Goal: Task Accomplishment & Management: Use online tool/utility

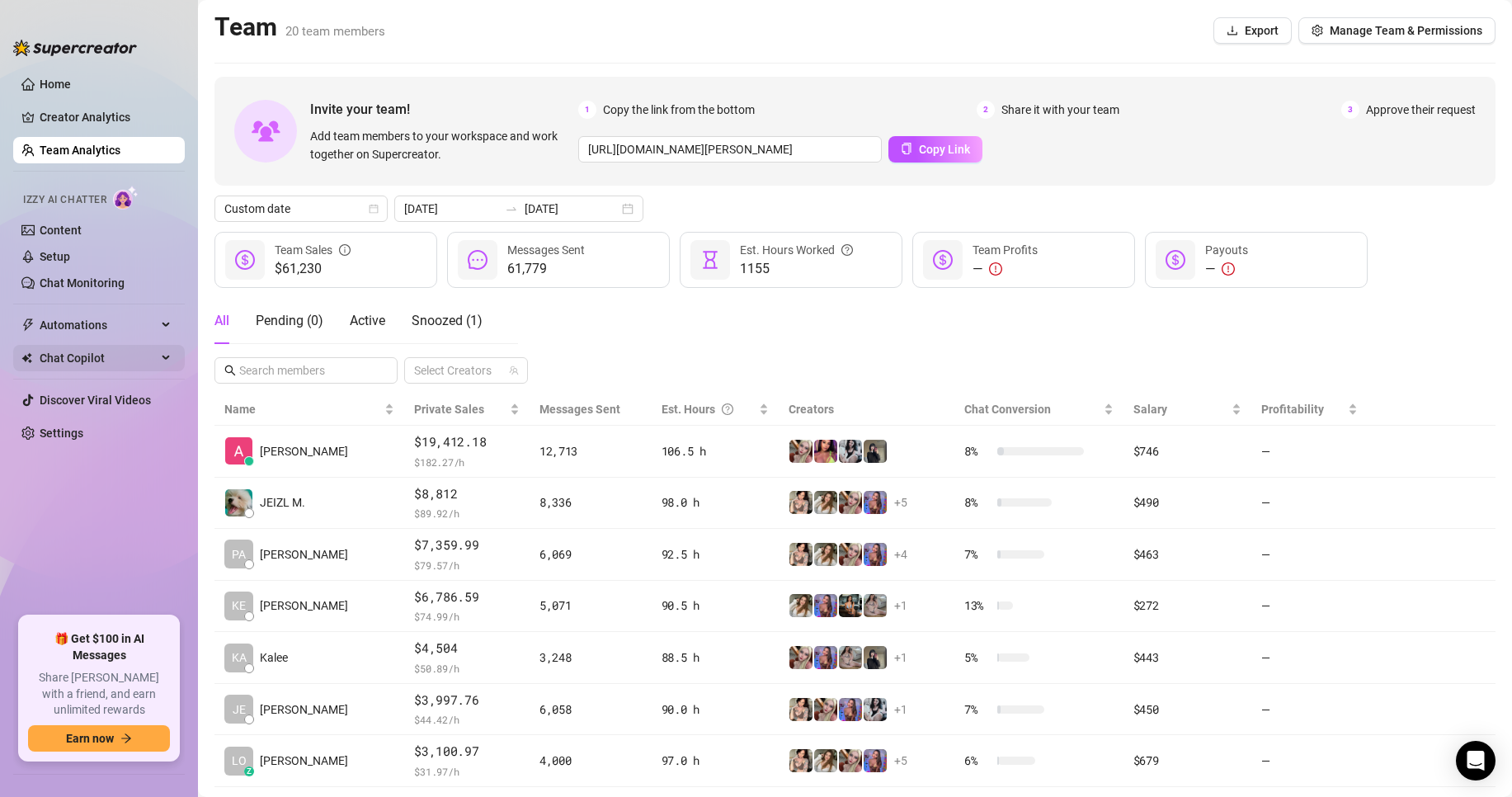
scroll to position [240, 0]
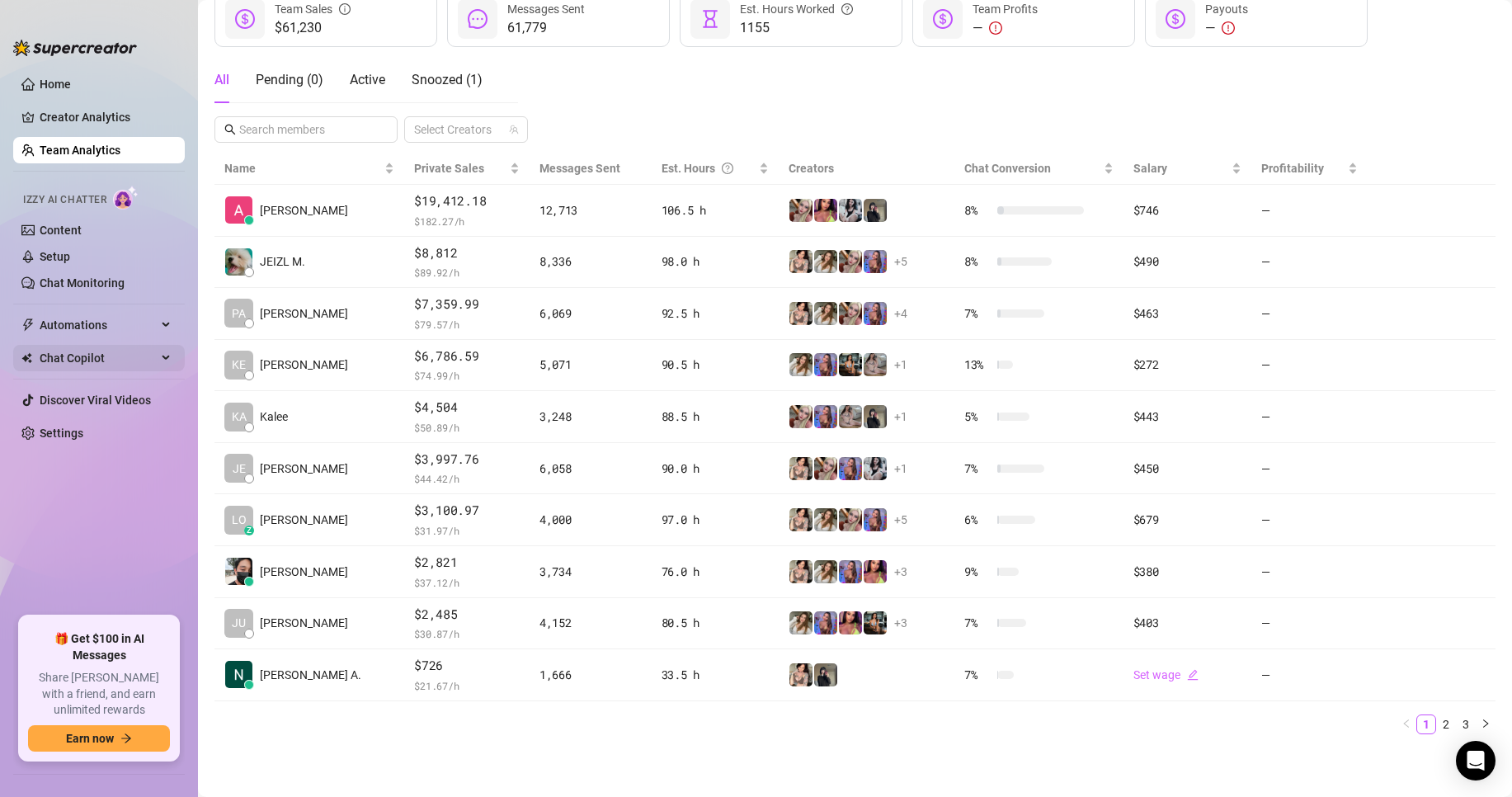
click at [106, 366] on span "Chat Copilot" at bounding box center [98, 358] width 117 height 27
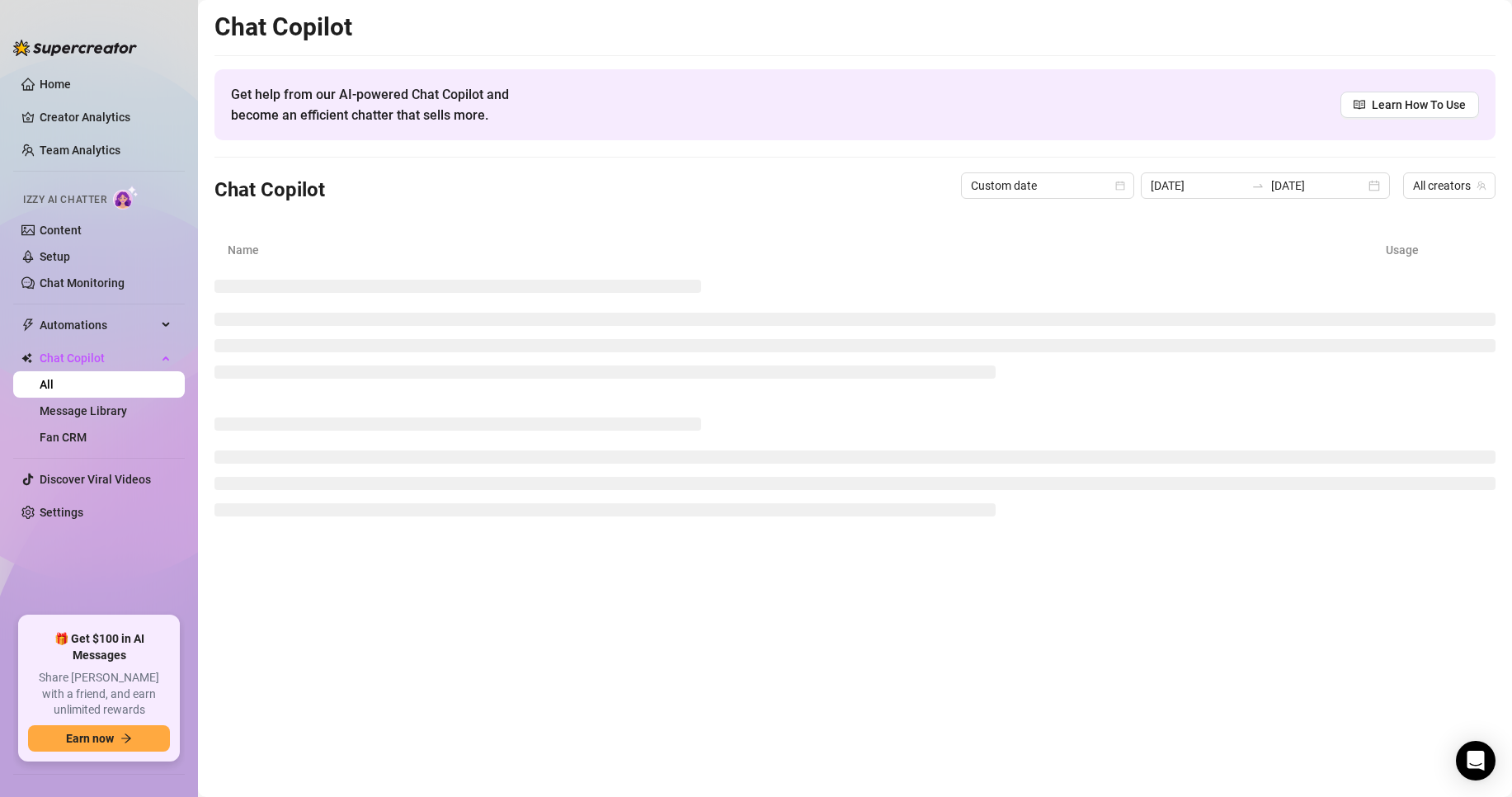
click at [131, 307] on ul "Home Creator Analytics Team Analytics Izzy AI Chatter Content Setup Chat Monito…" at bounding box center [99, 336] width 172 height 545
click at [117, 330] on span "Automations" at bounding box center [98, 326] width 117 height 27
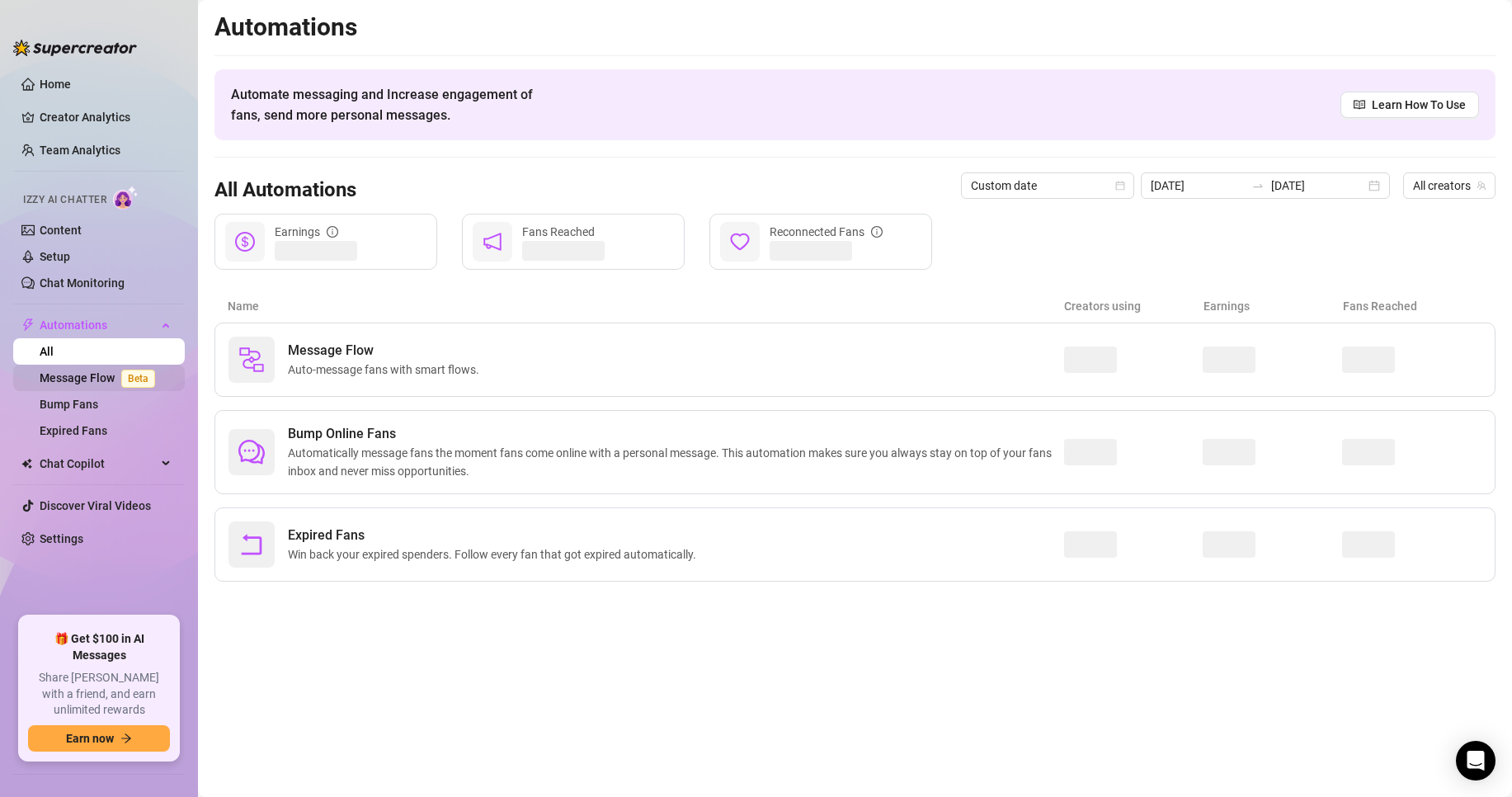
click at [139, 370] on span "Beta" at bounding box center [138, 378] width 34 height 18
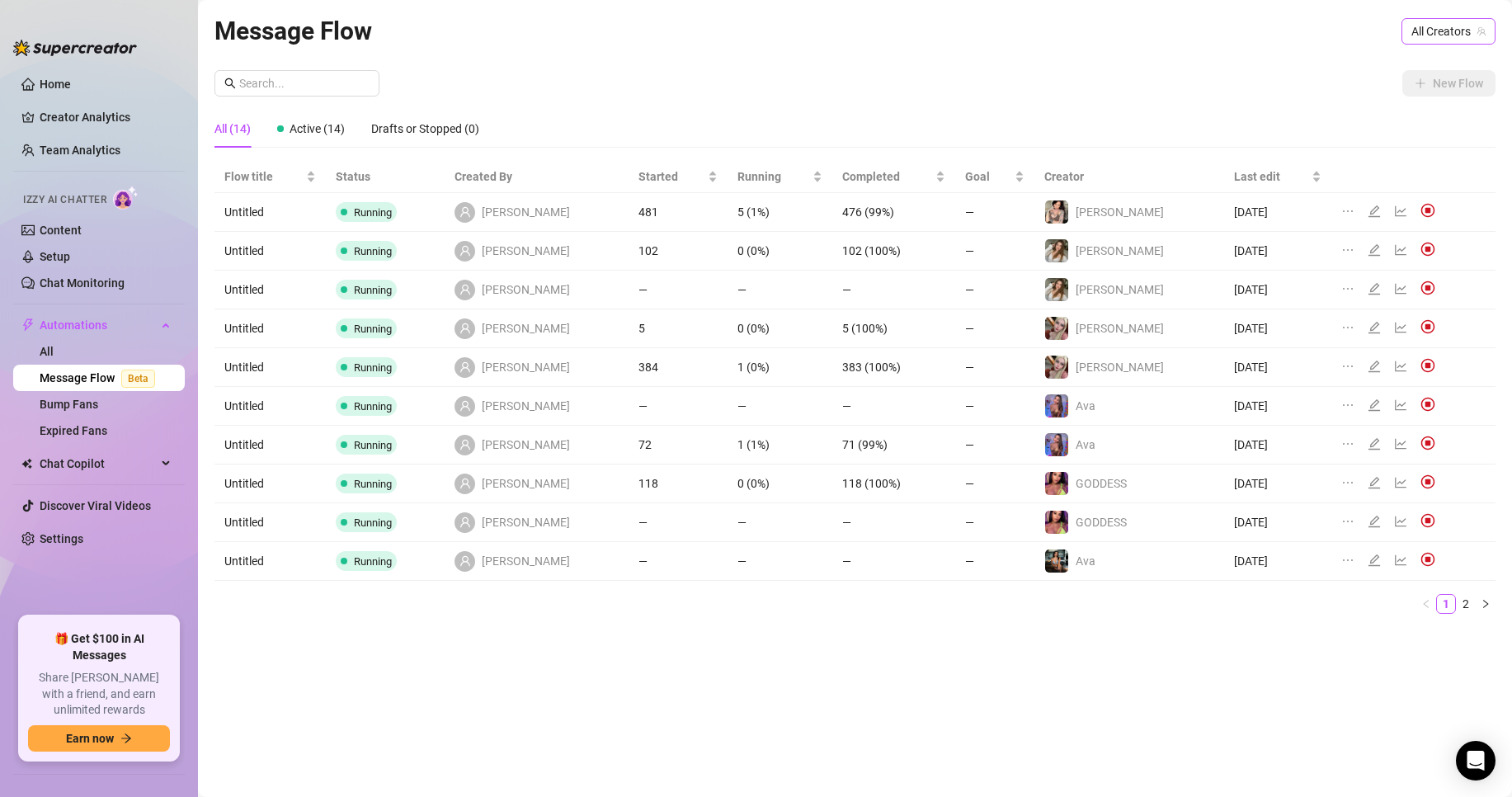
click at [1449, 31] on span "All Creators" at bounding box center [1449, 32] width 75 height 25
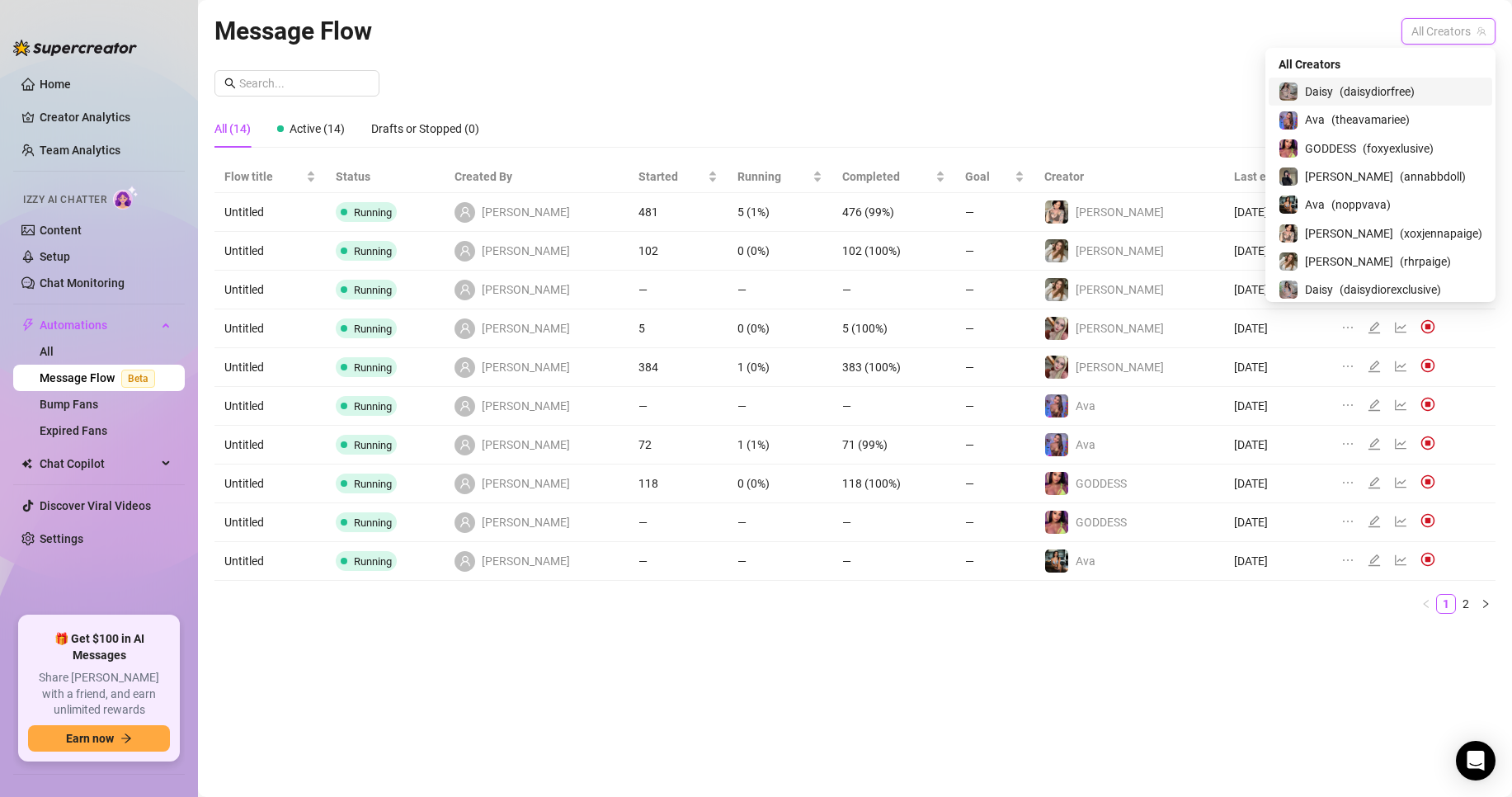
click at [1415, 89] on span "( daisydiorfree )" at bounding box center [1377, 91] width 75 height 18
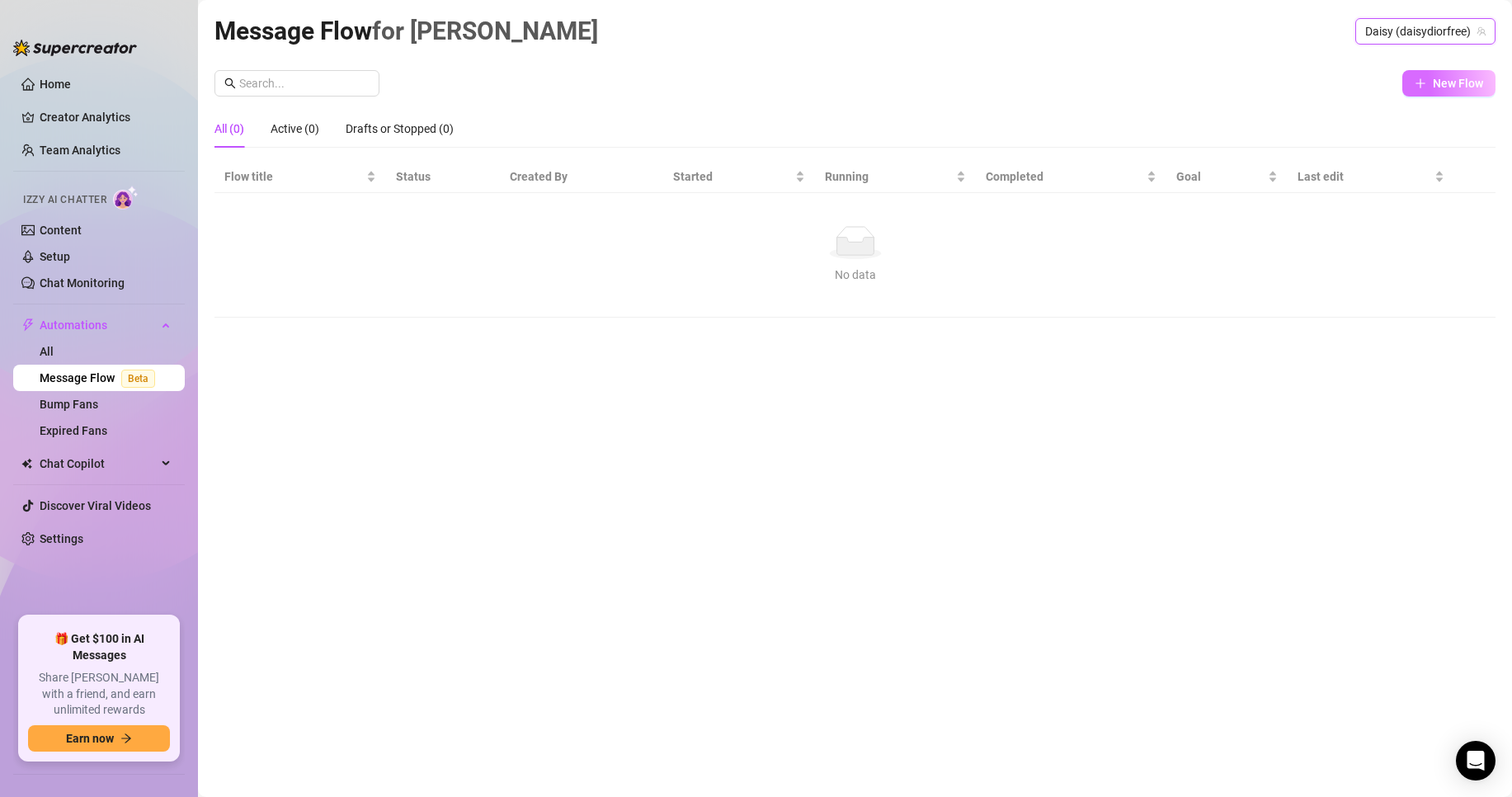
click at [1424, 89] on span "button" at bounding box center [1421, 83] width 11 height 13
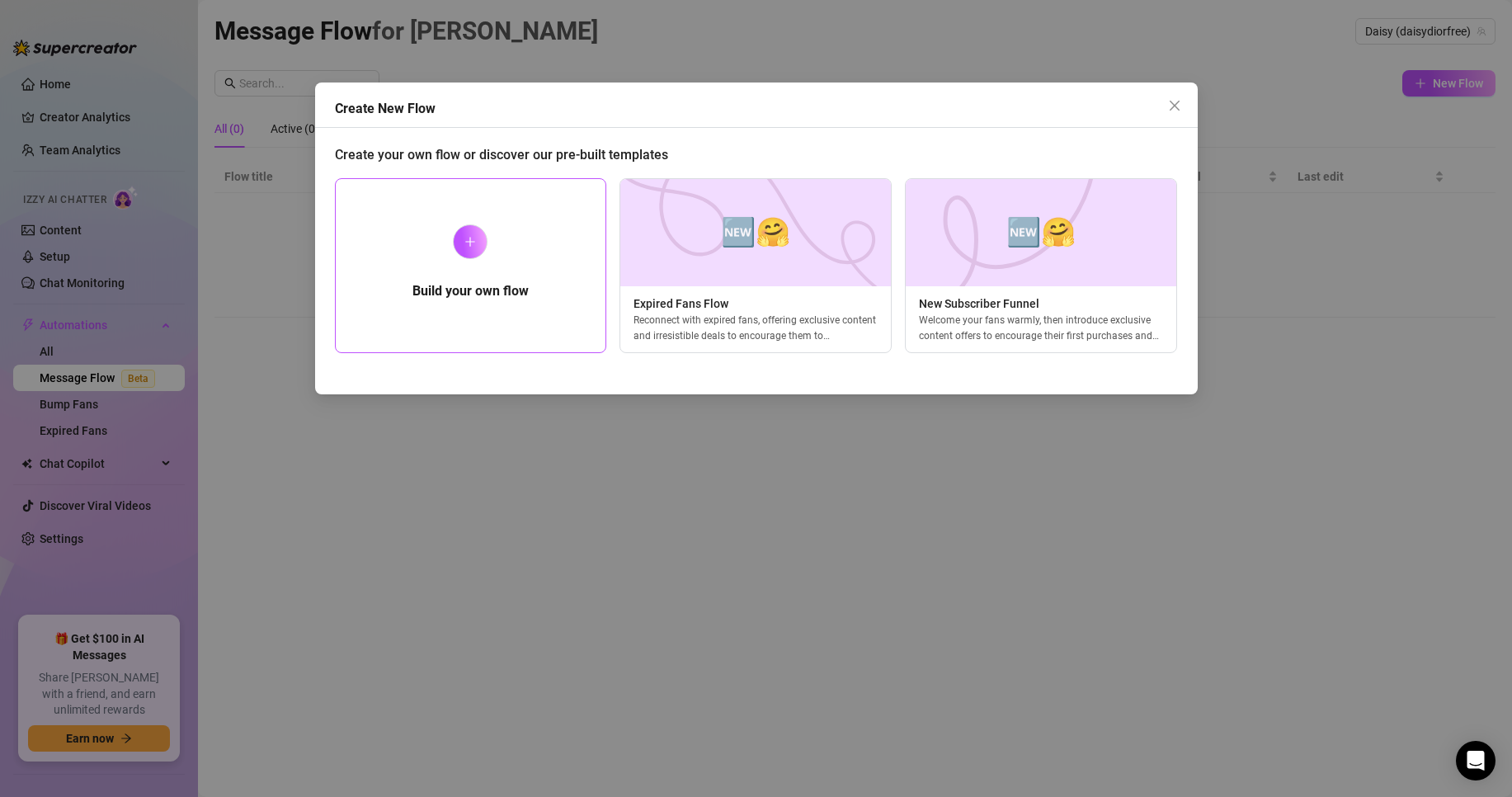
click at [485, 287] on h5 "Build your own flow" at bounding box center [470, 291] width 116 height 20
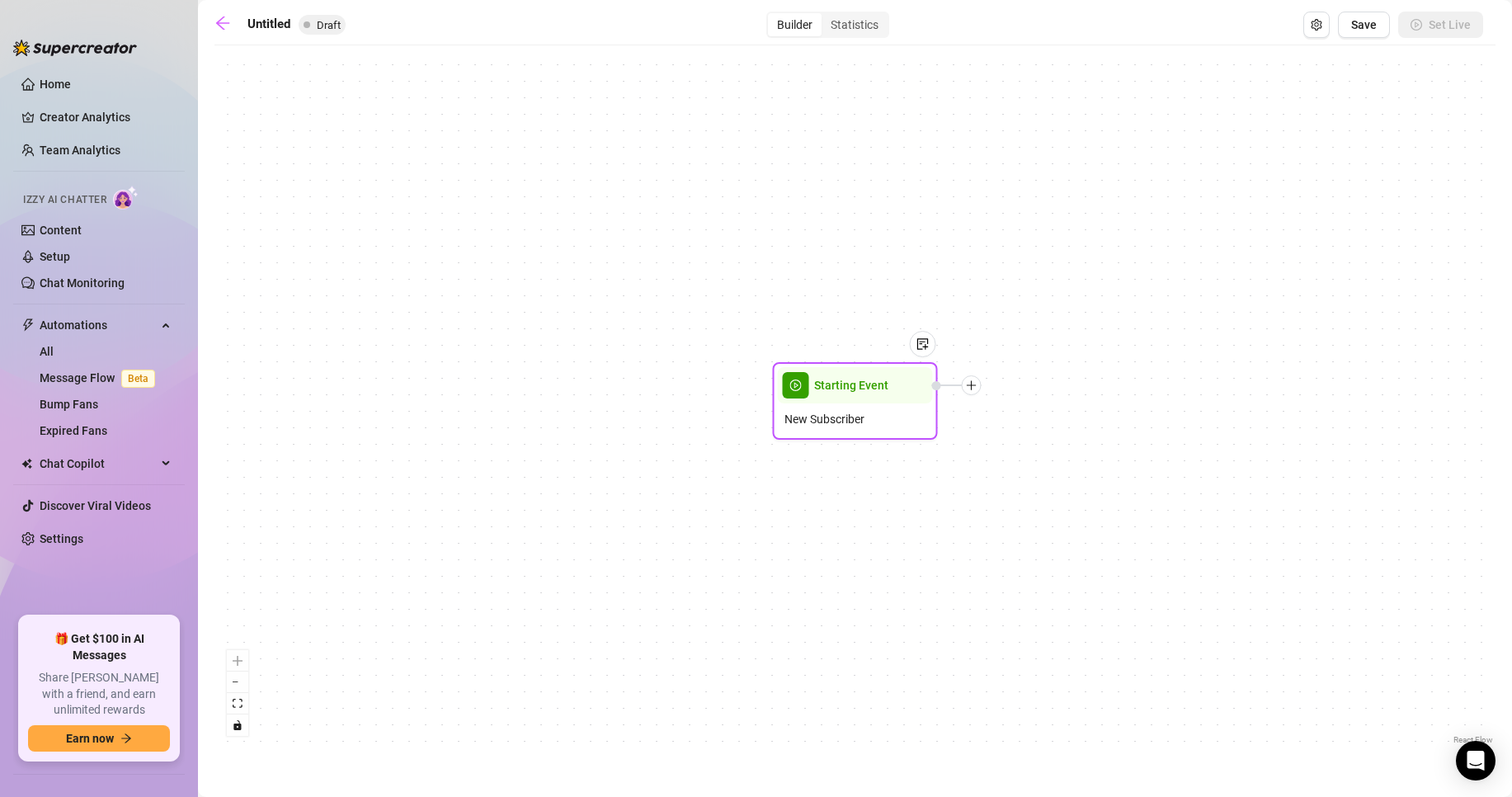
click at [969, 383] on icon "plus" at bounding box center [972, 385] width 11 height 11
click at [975, 389] on icon "plus" at bounding box center [972, 385] width 11 height 11
click at [1046, 444] on div "Message" at bounding box center [1054, 443] width 121 height 28
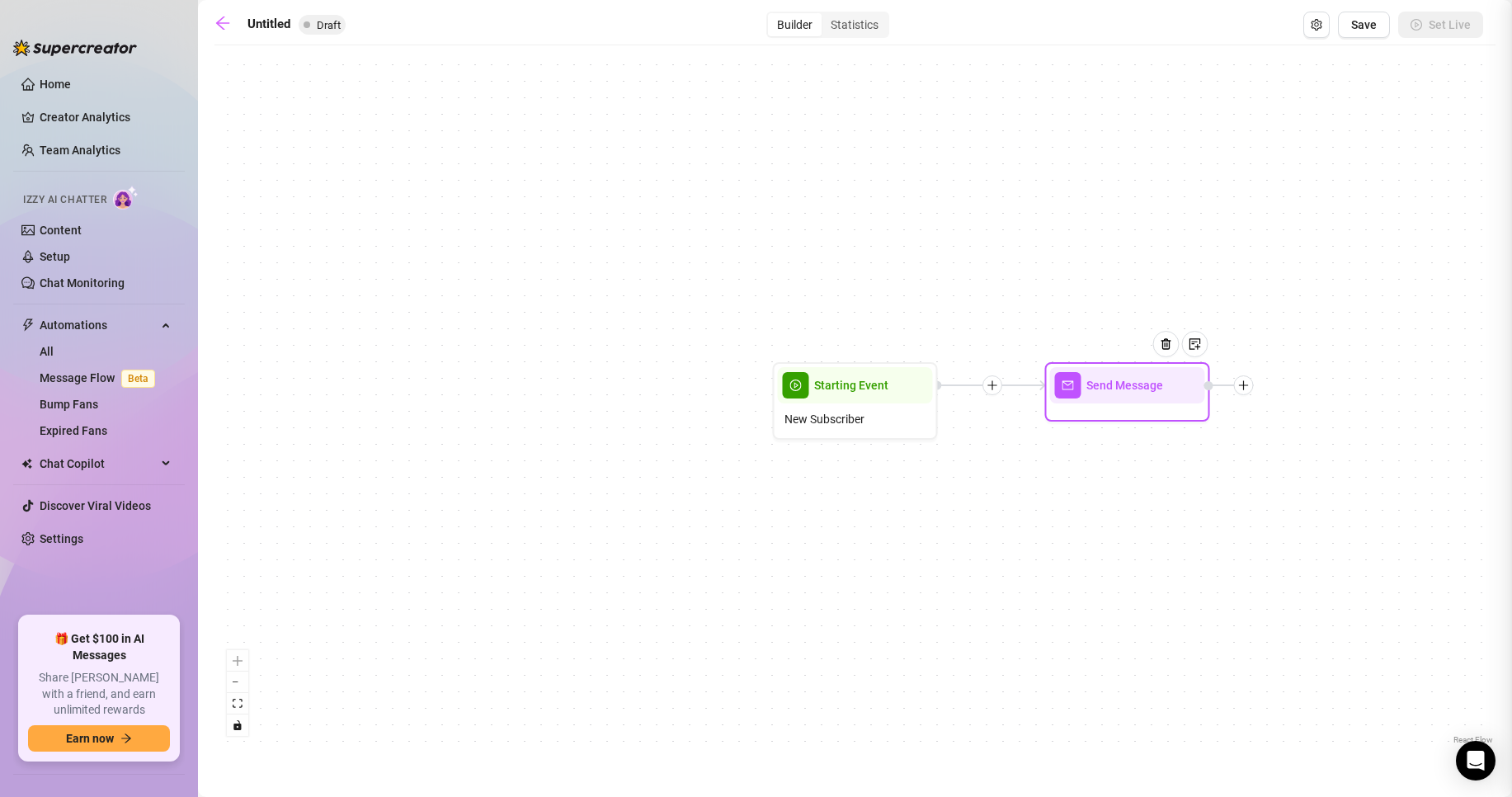
type textarea "Write your message here"
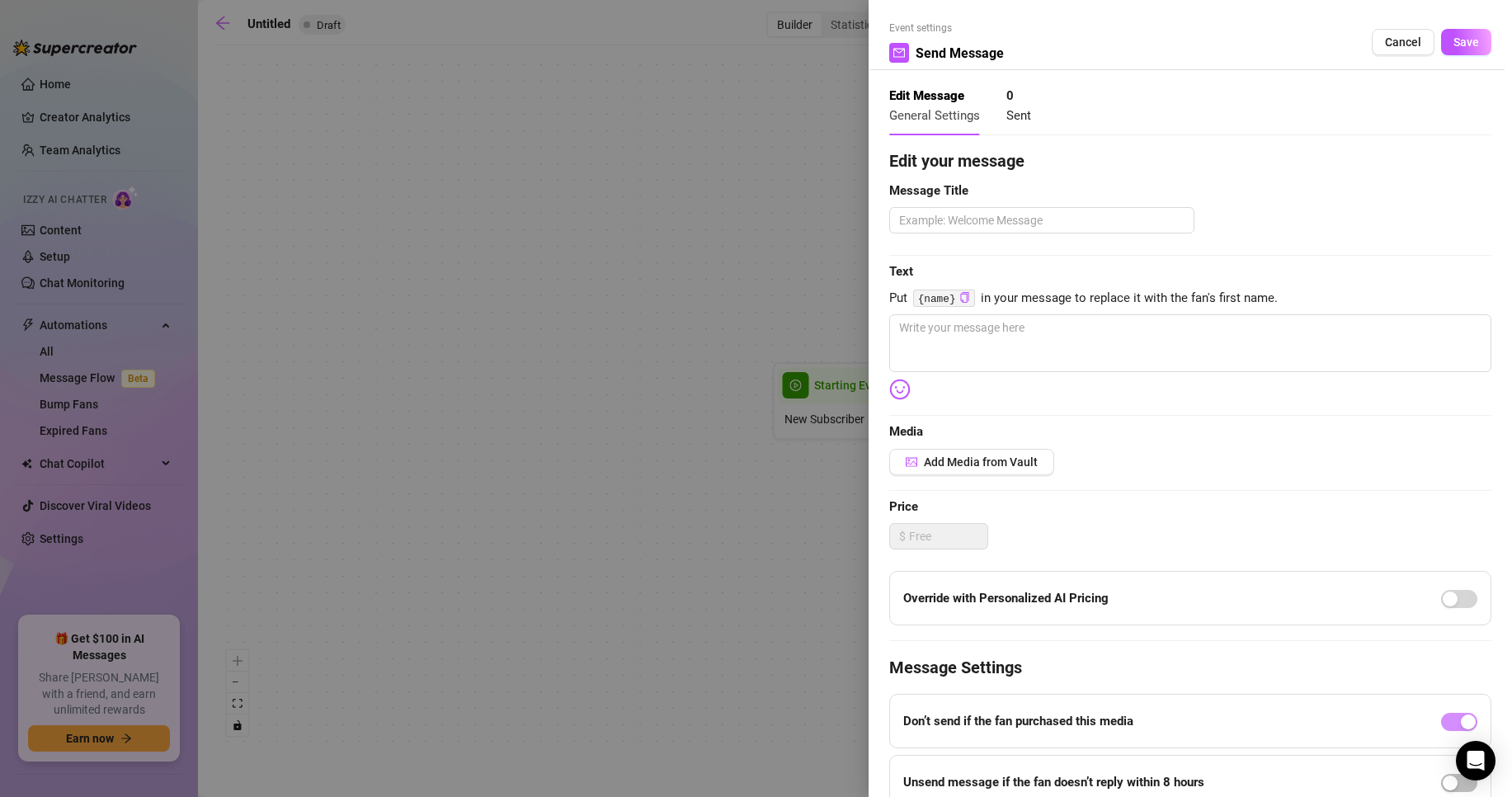
click at [1125, 385] on div "Edit your message Message Title Text Put {name} in your message to replace it w…" at bounding box center [1190, 510] width 603 height 722
click at [1113, 358] on textarea at bounding box center [1190, 343] width 603 height 57
paste textarea "Hey handsome, It is lovely to [DOMAIN_NAME] you! Is (NAME) your real name or ju…"
type textarea "Hey handsome, It is lovely to [DOMAIN_NAME] you! Is (NAME) your real name or ju…"
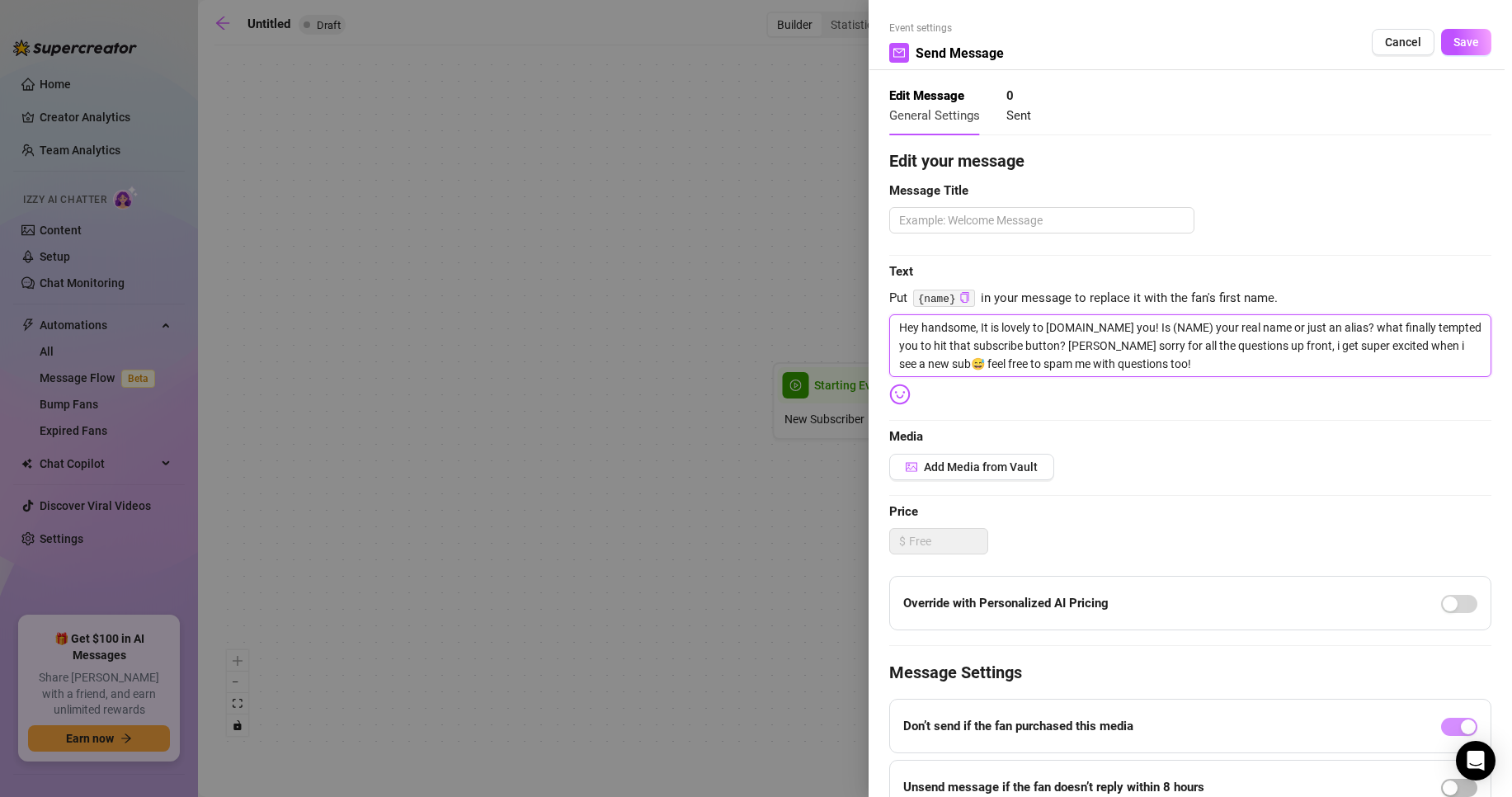
drag, startPoint x: 1333, startPoint y: 324, endPoint x: 979, endPoint y: 323, distance: 354.0
click at [979, 323] on textarea "Hey handsome, It is lovely to [DOMAIN_NAME] you! Is (NAME) your real name or ju…" at bounding box center [1190, 345] width 603 height 62
type textarea "Hey handsome,what finally tempted you to hit that subscribe button? [PERSON_NAM…"
type textarea "Hey handsome,wehat finally tempted you to hit that subscribe button? [PERSON_NA…"
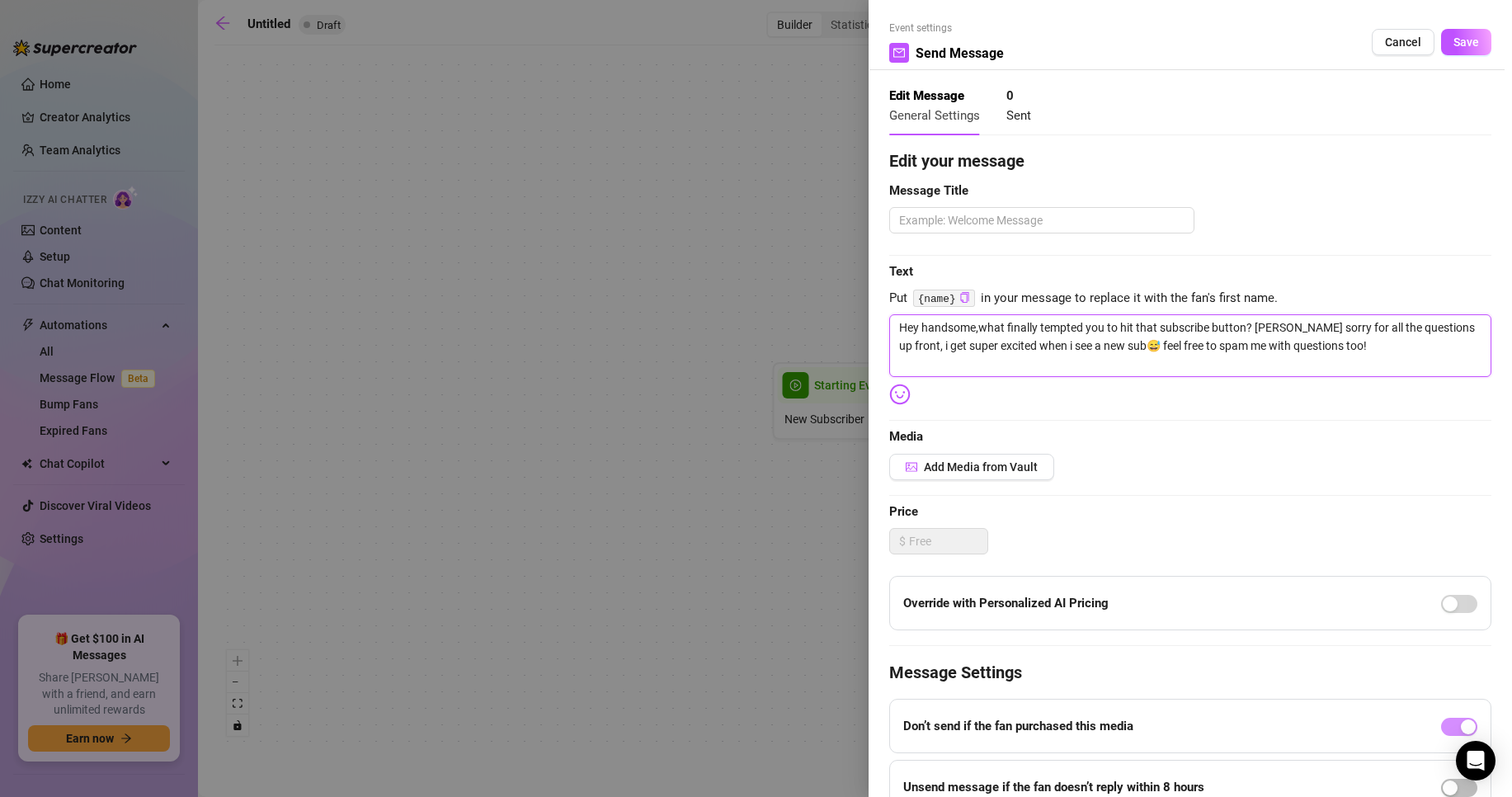
type textarea "Hey handsome,wehat finally tempted you to hit that subscribe button? [PERSON_NA…"
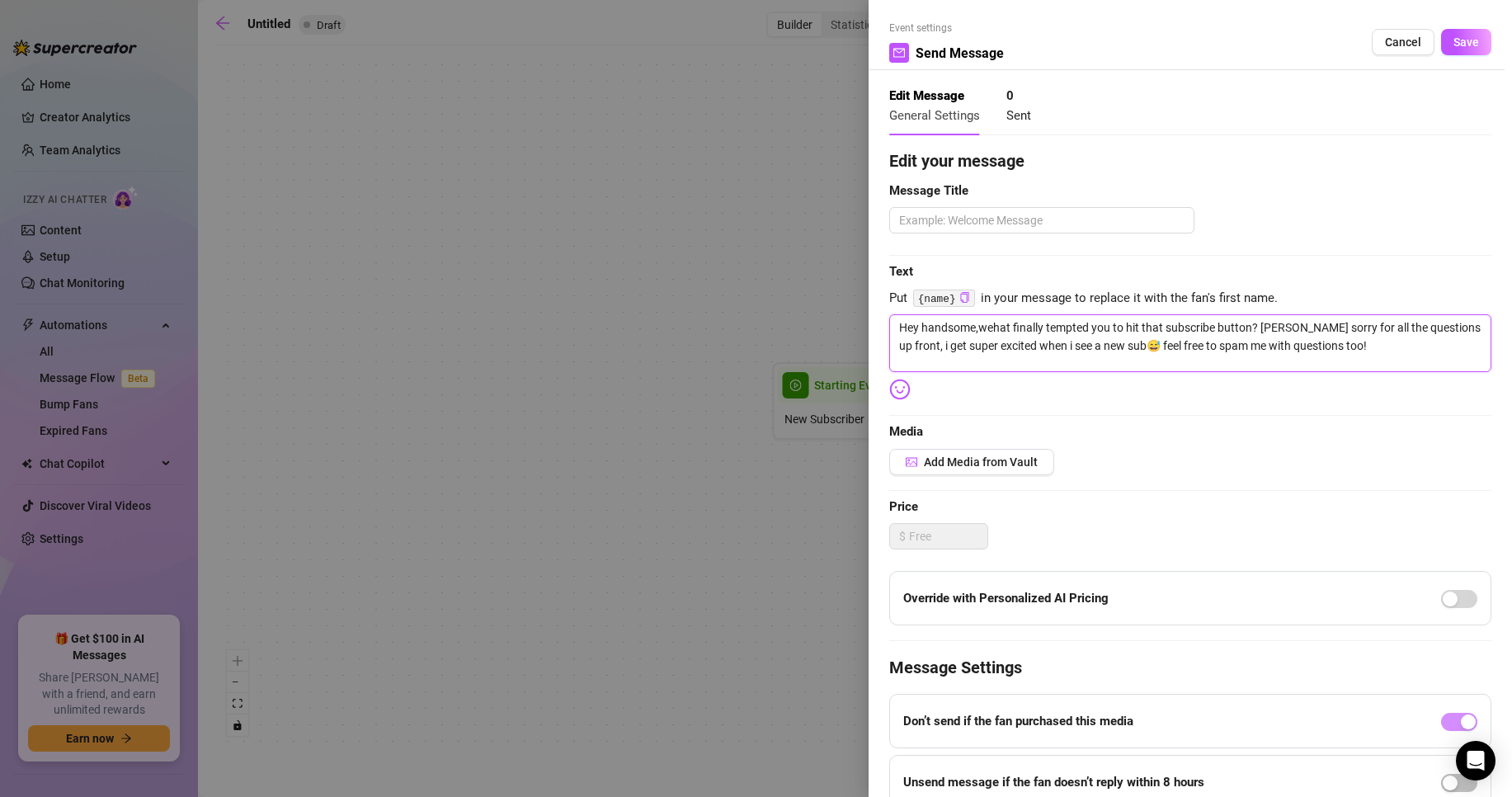
type textarea "Hey handsome,[PERSON_NAME] finally tempted you to hit that subscribe button? [P…"
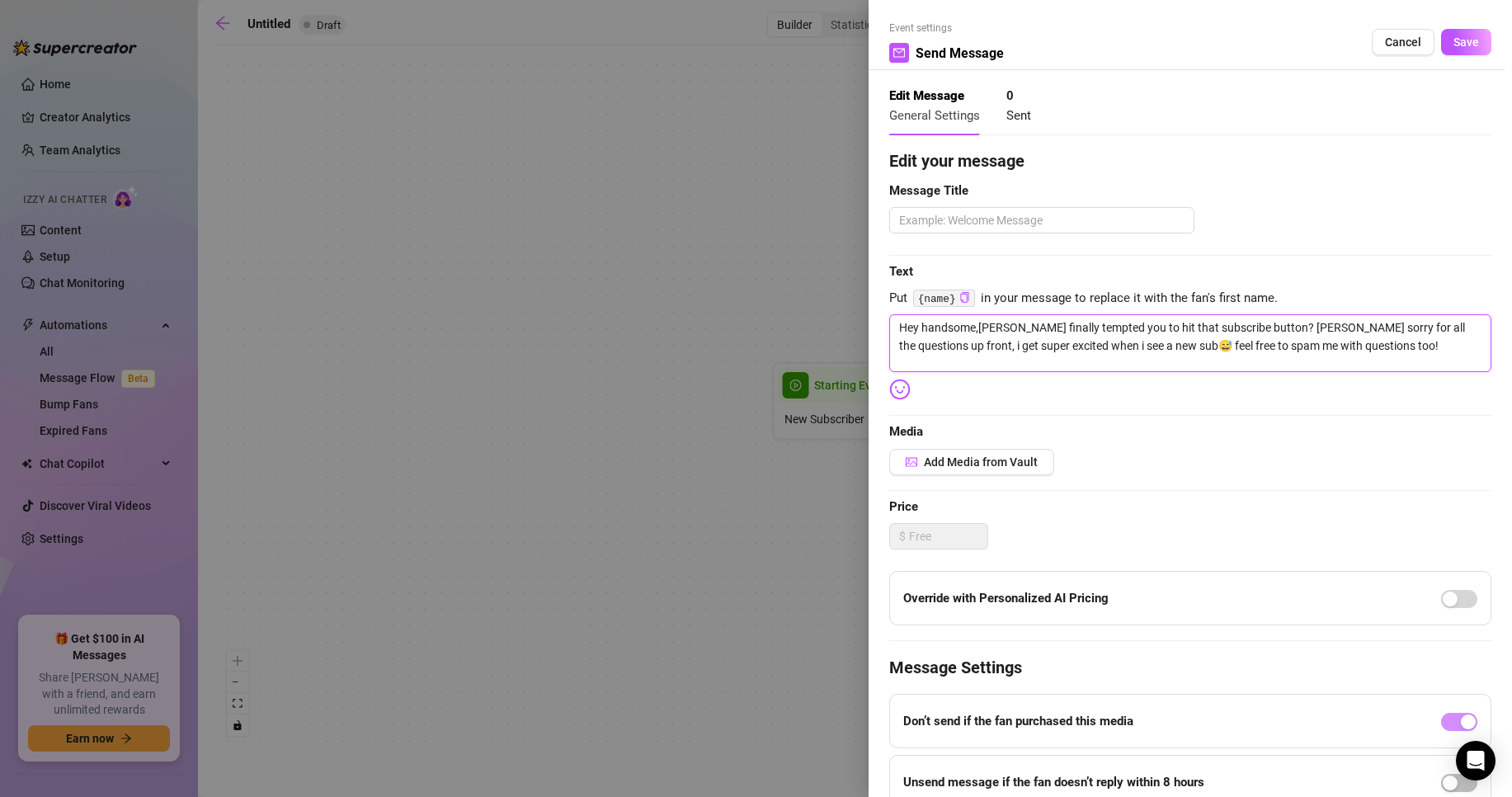
type textarea "Hey handsome,[PERSON_NAME] finally tempted you to hit that subscribe button? [P…"
type textarea "Hey handsome,welcomhat finally tempted you to hit that subscribe button? [PERSO…"
type textarea "Hey handsome,welcomehat finally tempted you to hit that subscribe button? [PERS…"
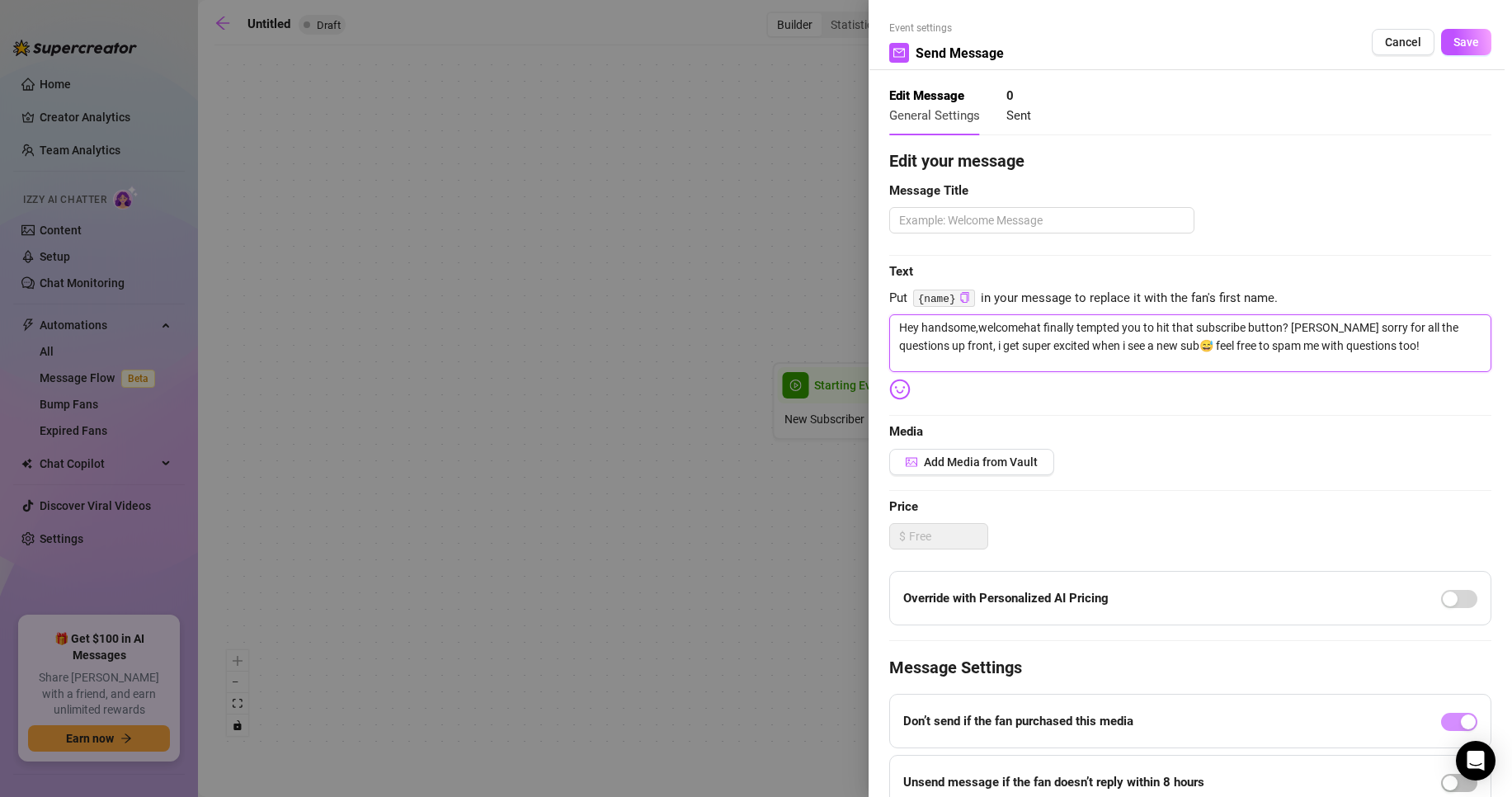
type textarea "Hey handsome,welcomethat finally tempted you to hit that subscribe button? [PER…"
type textarea "Hey handsome,welcometohat finally tempted you to hit that subscribe button? [PE…"
type textarea "Hey handsome,welcomethat finally tempted you to hit that subscribe button? [PER…"
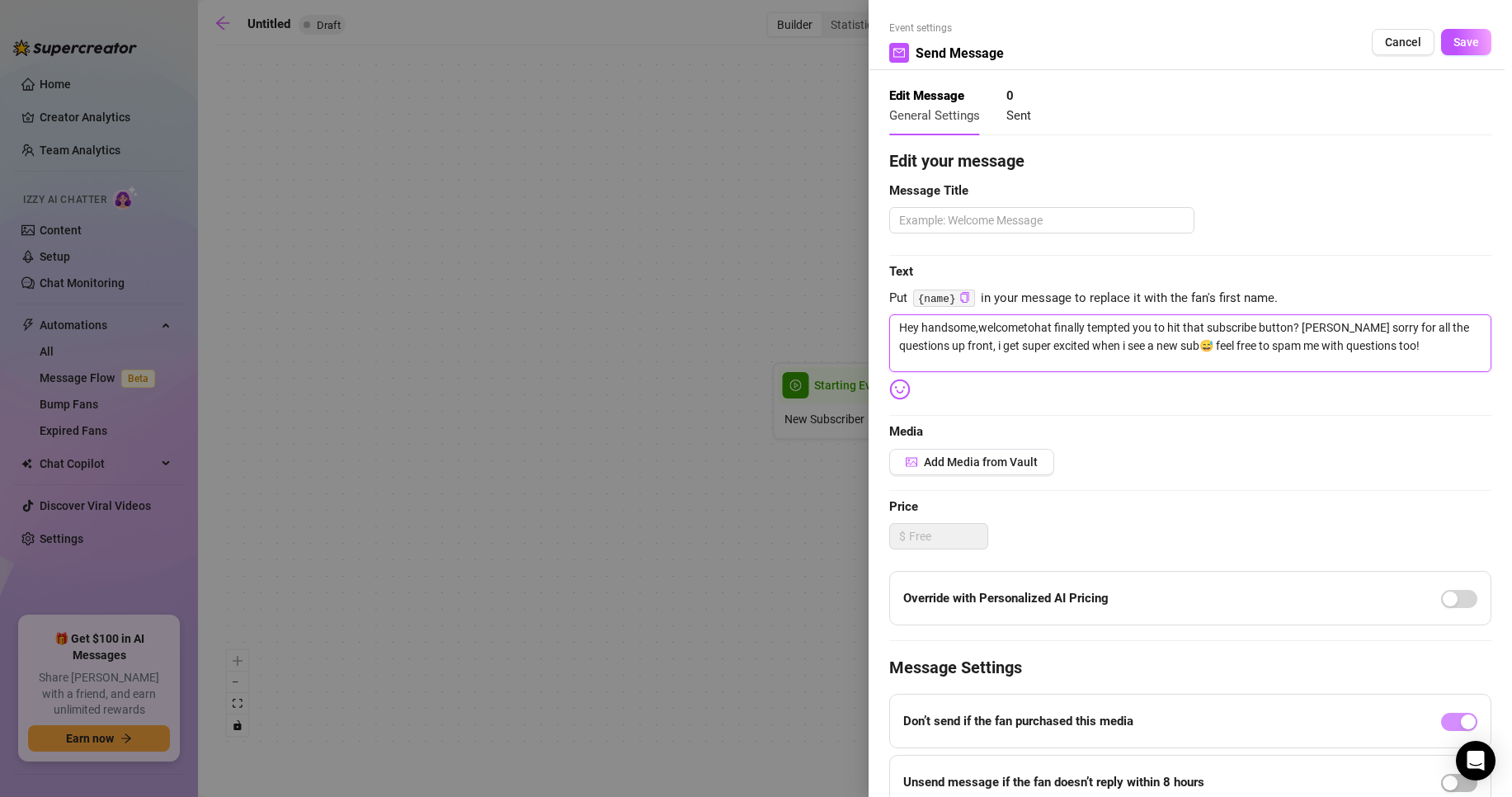
type textarea "Hey handsome,welcomethat finally tempted you to hit that subscribe button? [PER…"
type textarea "Hey handsome,welcomehat finally tempted you to hit that subscribe button? [PERS…"
type textarea "Hey handsome,welcomhat finally tempted you to hit that subscribe button? [PERSO…"
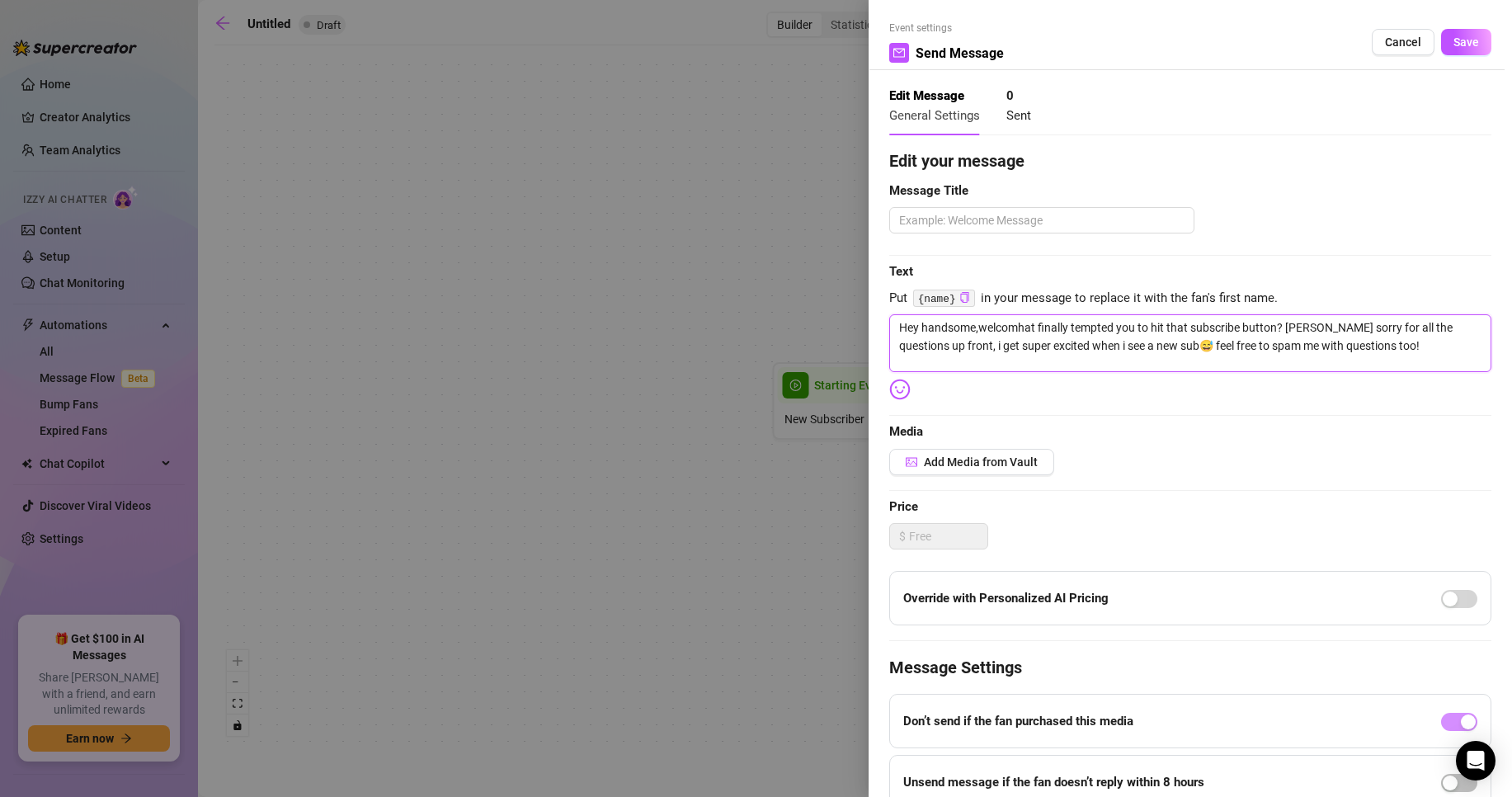
type textarea "Hey handsome,[PERSON_NAME] finally tempted you to hit that subscribe button? [P…"
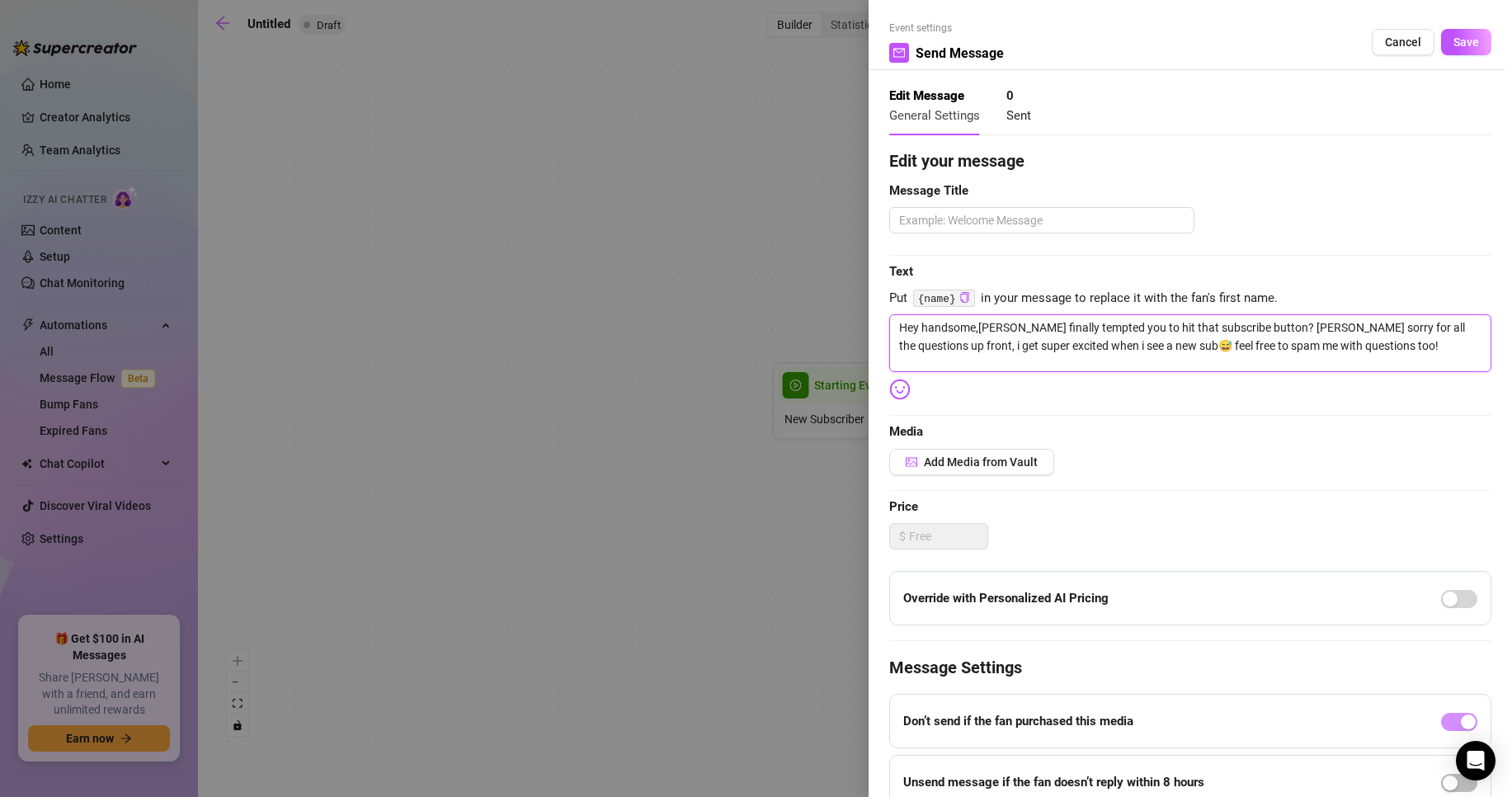
type textarea "Hey handsome,[PERSON_NAME] finally tempted you to hit that subscribe button? [P…"
type textarea "Hey handsome,wehat finally tempted you to hit that subscribe button? [PERSON_NA…"
type textarea "Hey handsome,what finally tempted you to hit that subscribe button? [PERSON_NAM…"
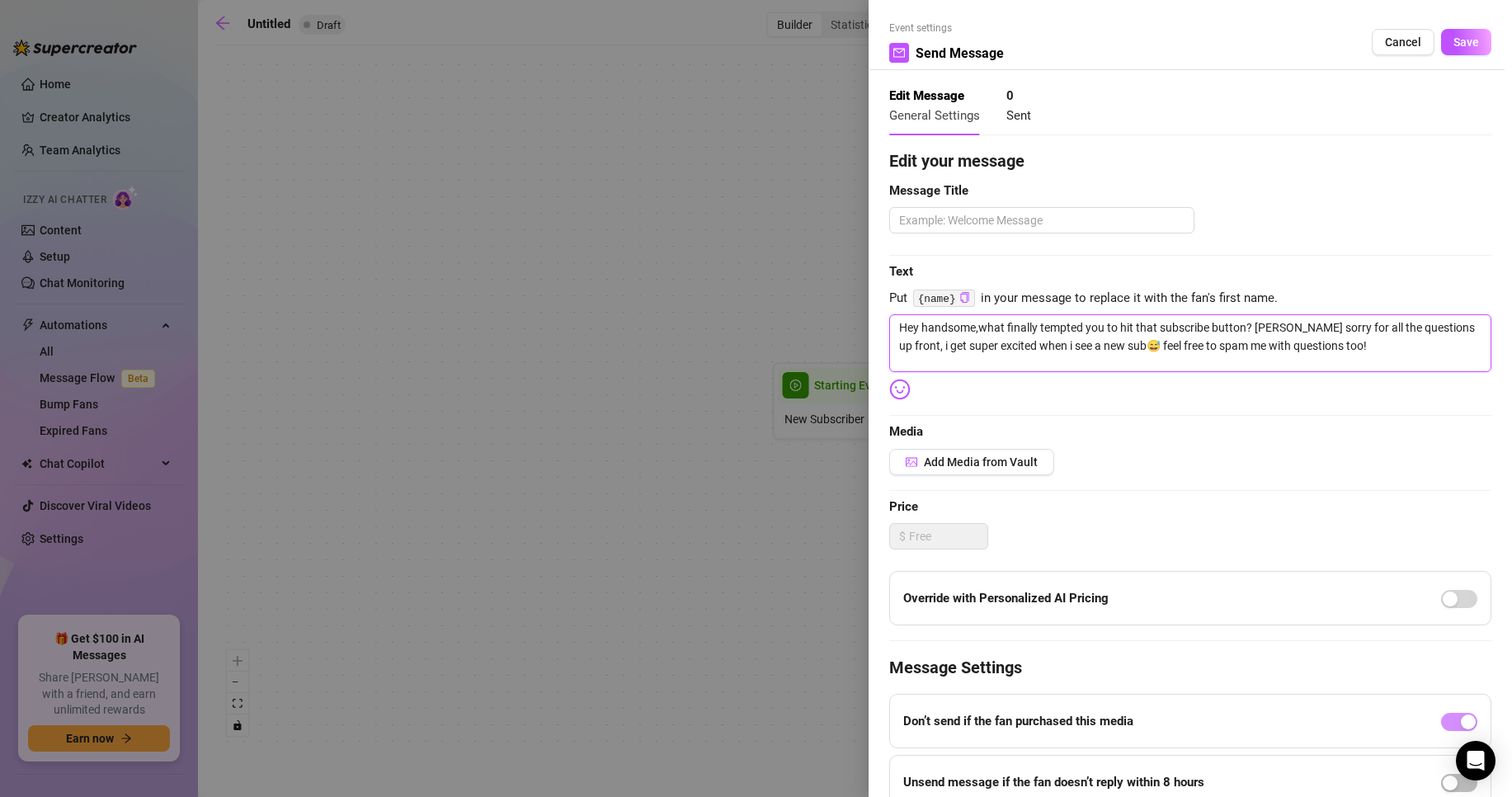
type textarea "Hey handsome,hat finally tempted you to hit that subscribe button? [PERSON_NAME…"
type textarea "Hey handsome, hat finally tempted you to hit that subscribe button? [PERSON_NAM…"
type textarea "Hey handsome, what finally tempted you to hit that subscribe button? [PERSON_NA…"
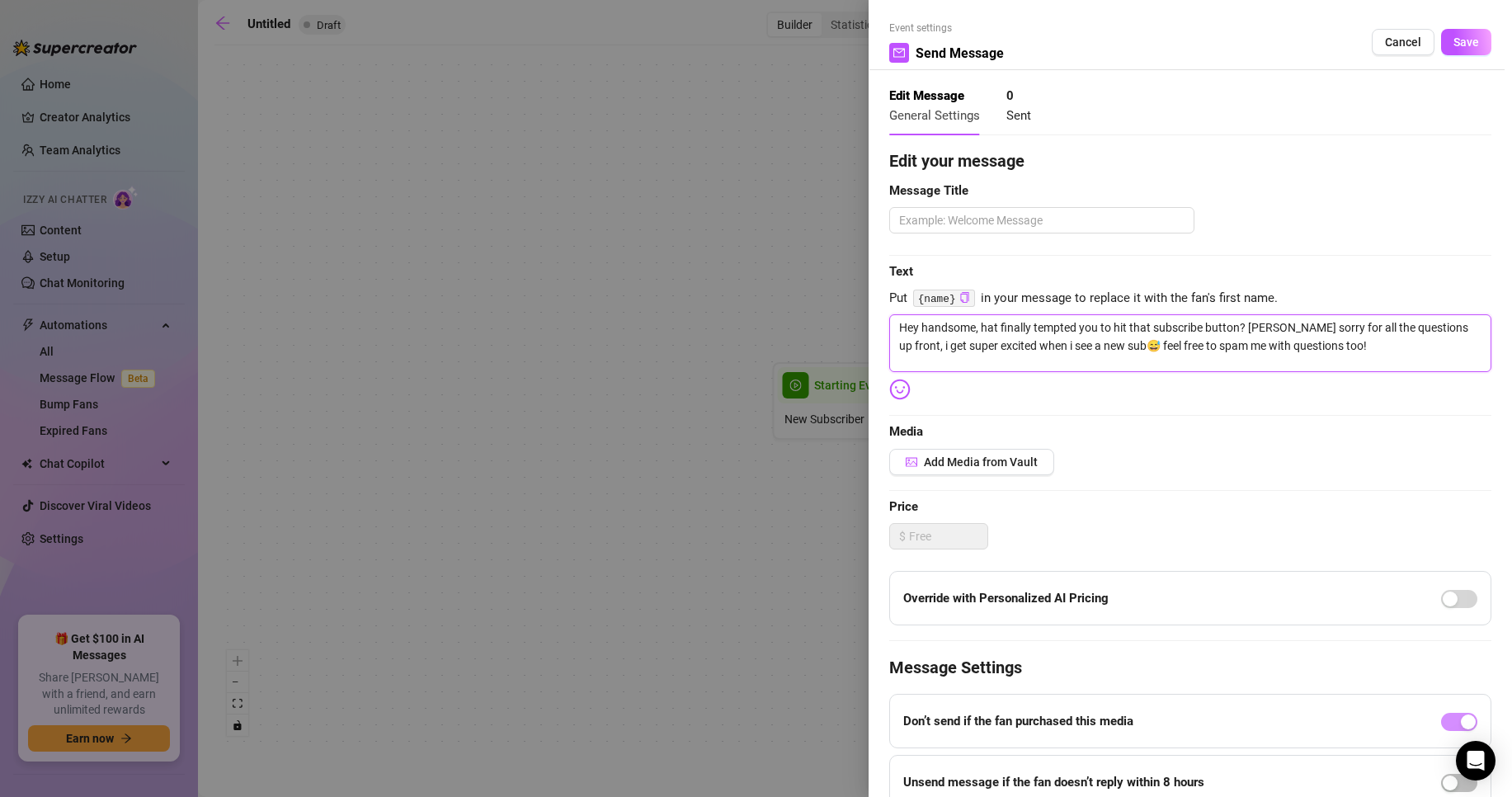
type textarea "Hey handsome, what finally tempted you to hit that subscribe button? [PERSON_NA…"
type textarea "Hey handsome, wehat finally tempted you to hit that subscribe button? [PERSON_N…"
type textarea "Hey handsome, [PERSON_NAME] finally tempted you to hit that subscribe button? […"
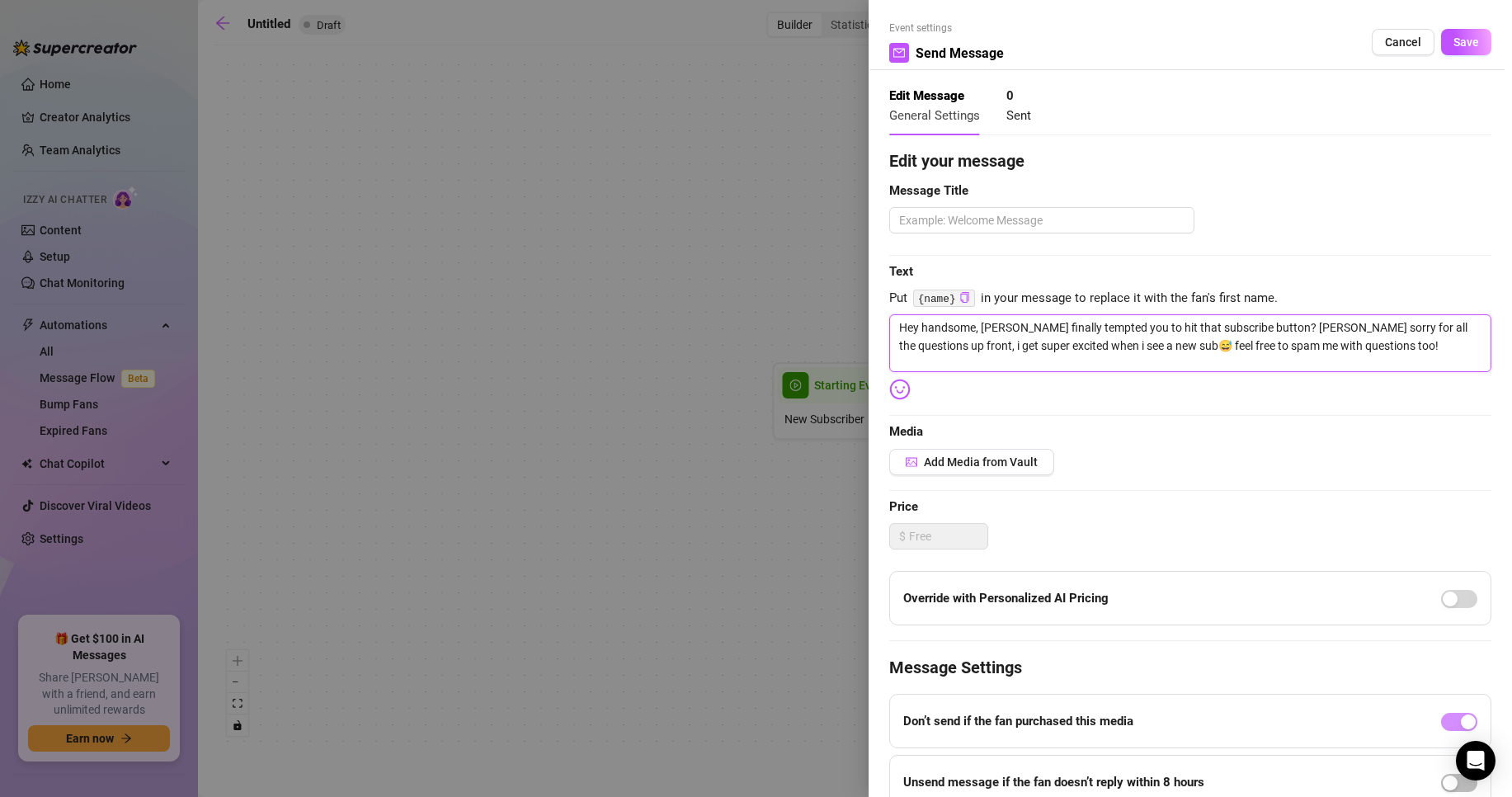
type textarea "Hey handsome, [PERSON_NAME] finally tempted you to hit that subscribe button? […"
type textarea "Hey handsome, welcomhat finally tempted you to hit that subscribe button? [PERS…"
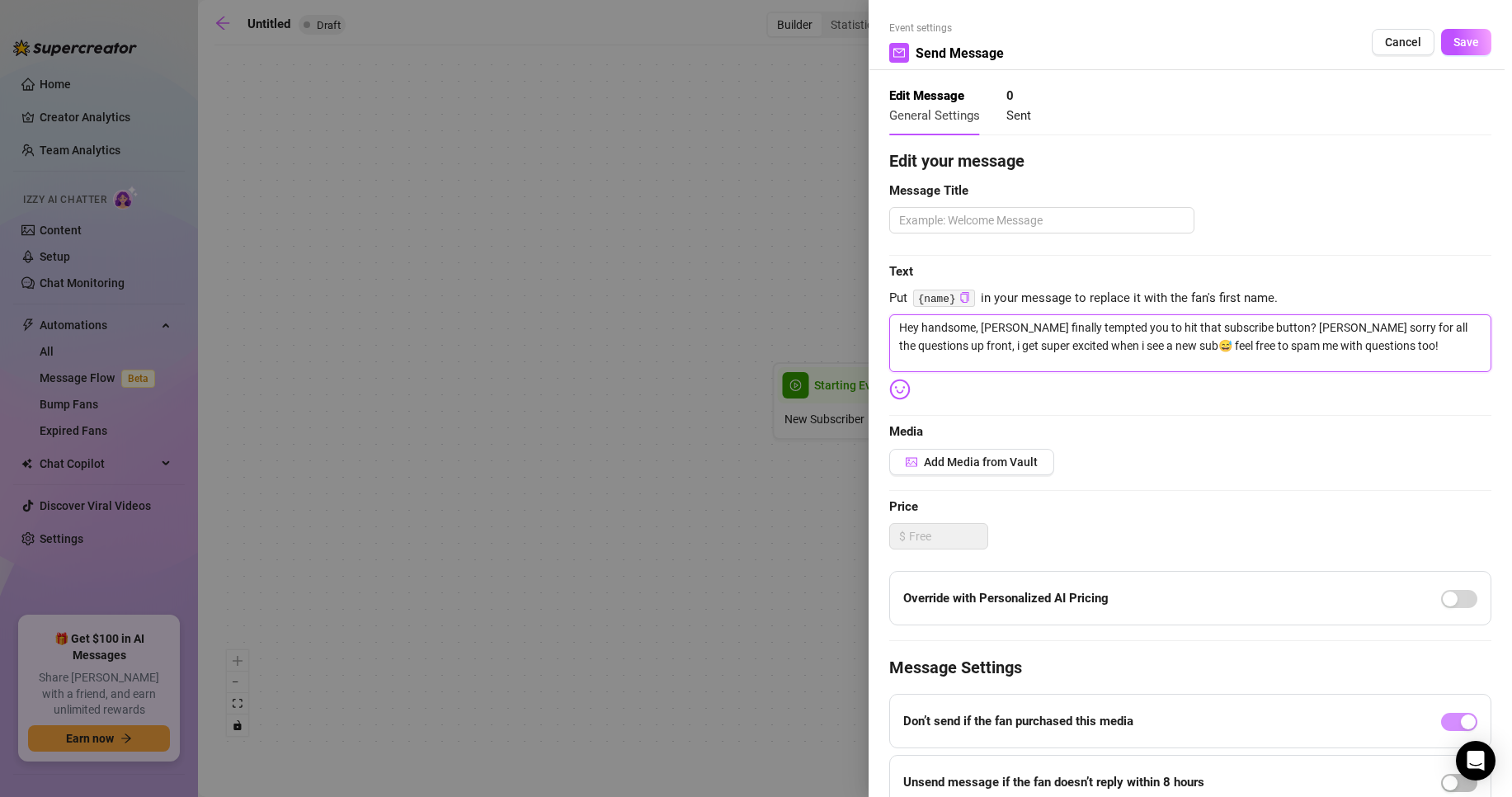
type textarea "Hey handsome, welcomhat finally tempted you to hit that subscribe button? [PERS…"
type textarea "Hey handsome, welcom hat finally tempted you to hit that subscribe button? [PER…"
type textarea "Hey handsome, welcom that finally tempted you to hit that subscribe button? [PE…"
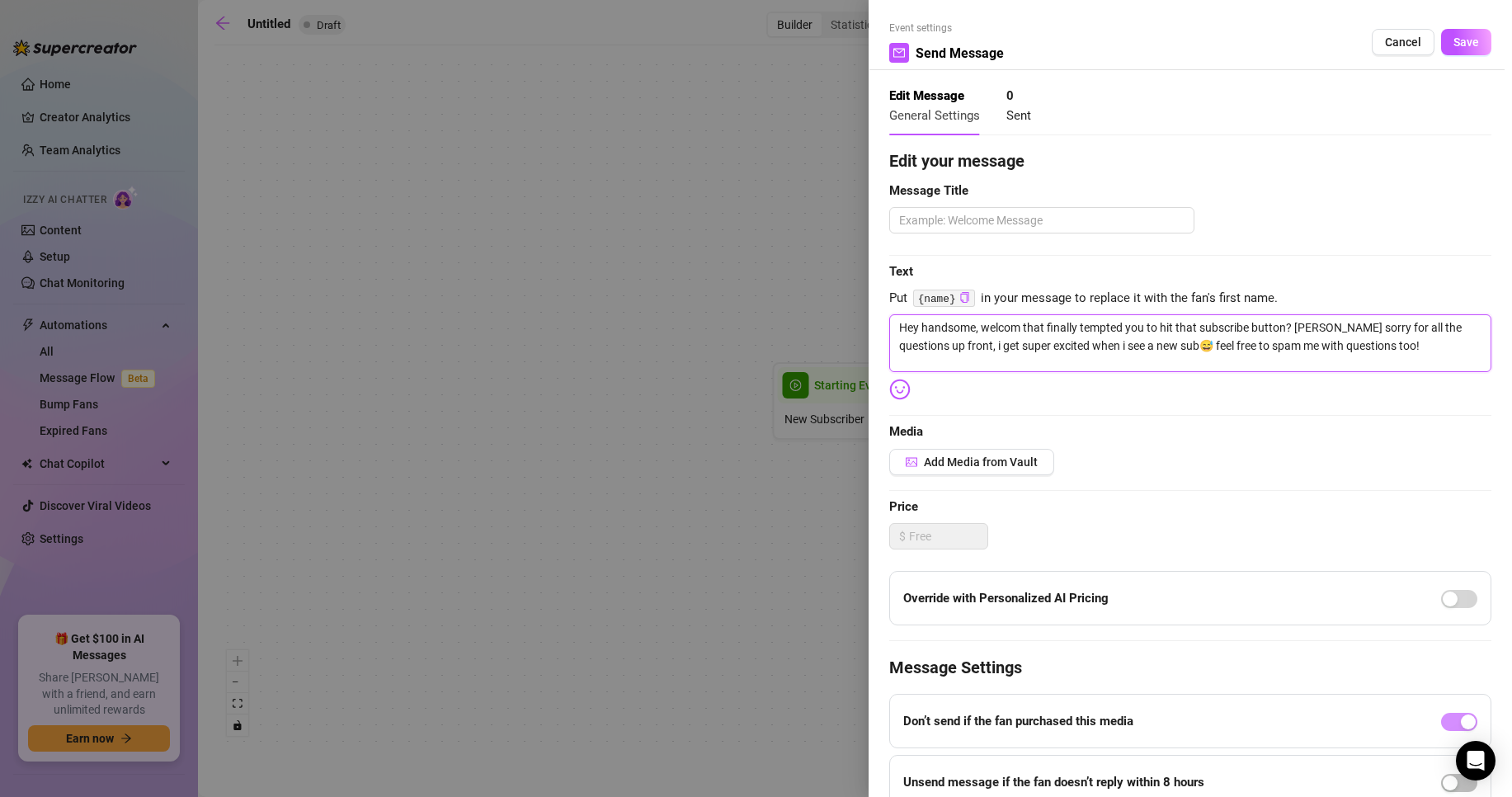
type textarea "Hey handsome, welcom tohat finally tempted you to hit that subscribe button? [P…"
type textarea "Hey handsome, welcom to hat finally tempted you to hit that subscribe button? […"
type textarea "Hey handsome, welcom to mhat finally tempted you to hit that subscribe button? …"
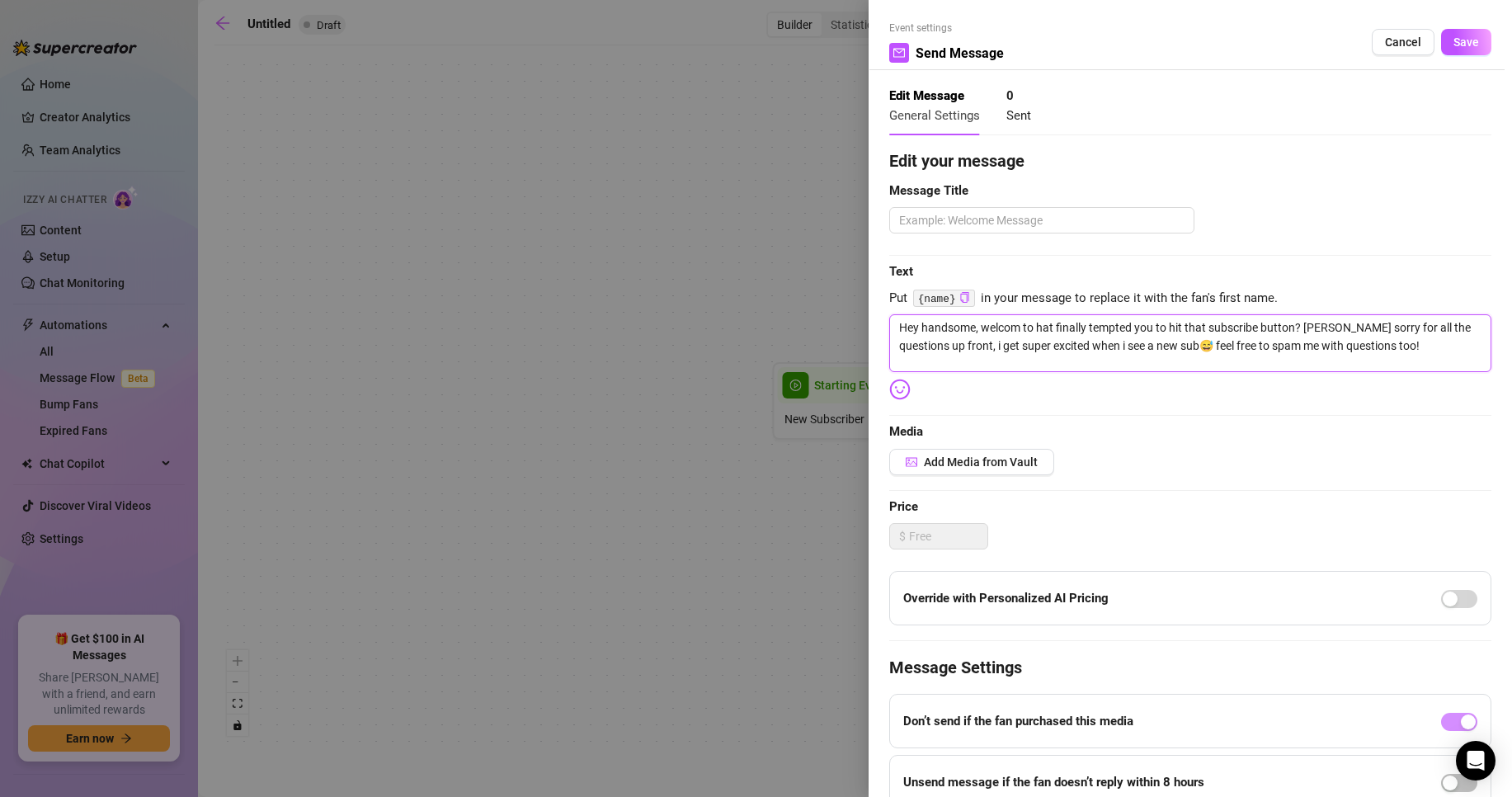
type textarea "Hey handsome, welcom to mhat finally tempted you to hit that subscribe button? …"
type textarea "Hey handsome, welcom to myhat finally tempted you to hit that subscribe button?…"
type textarea "Hey handsome, welcom to my hat finally tempted you to hit that subscribe button…"
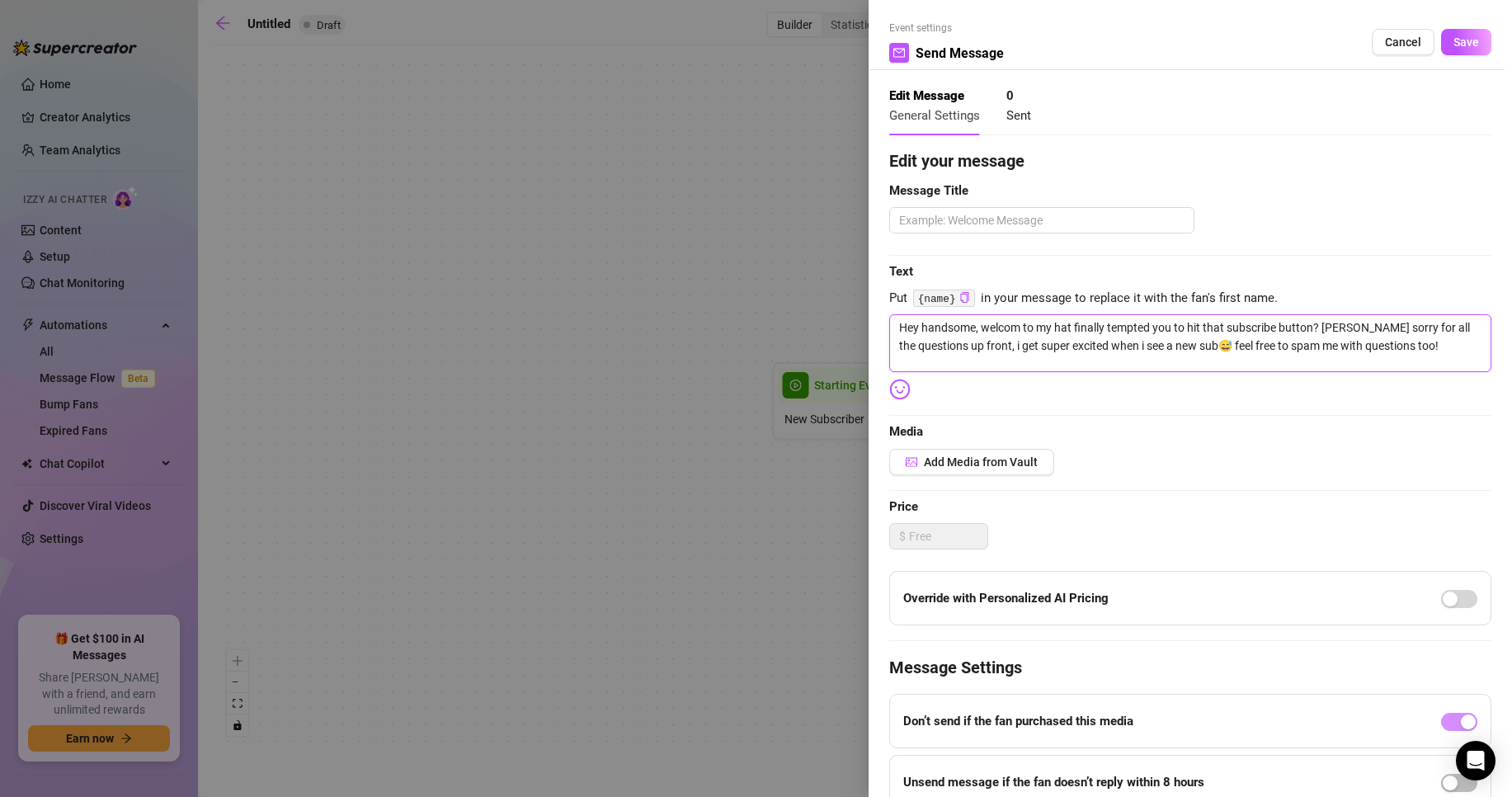
type textarea "Hey handsome, welcom to my phat finally tempted you to hit that subscribe butto…"
type textarea "Hey handsome, welcom to my pahat finally tempted you to hit that subscribe butt…"
type textarea "Hey handsome, welcom to my paghat finally tempted you to hit that subscribe but…"
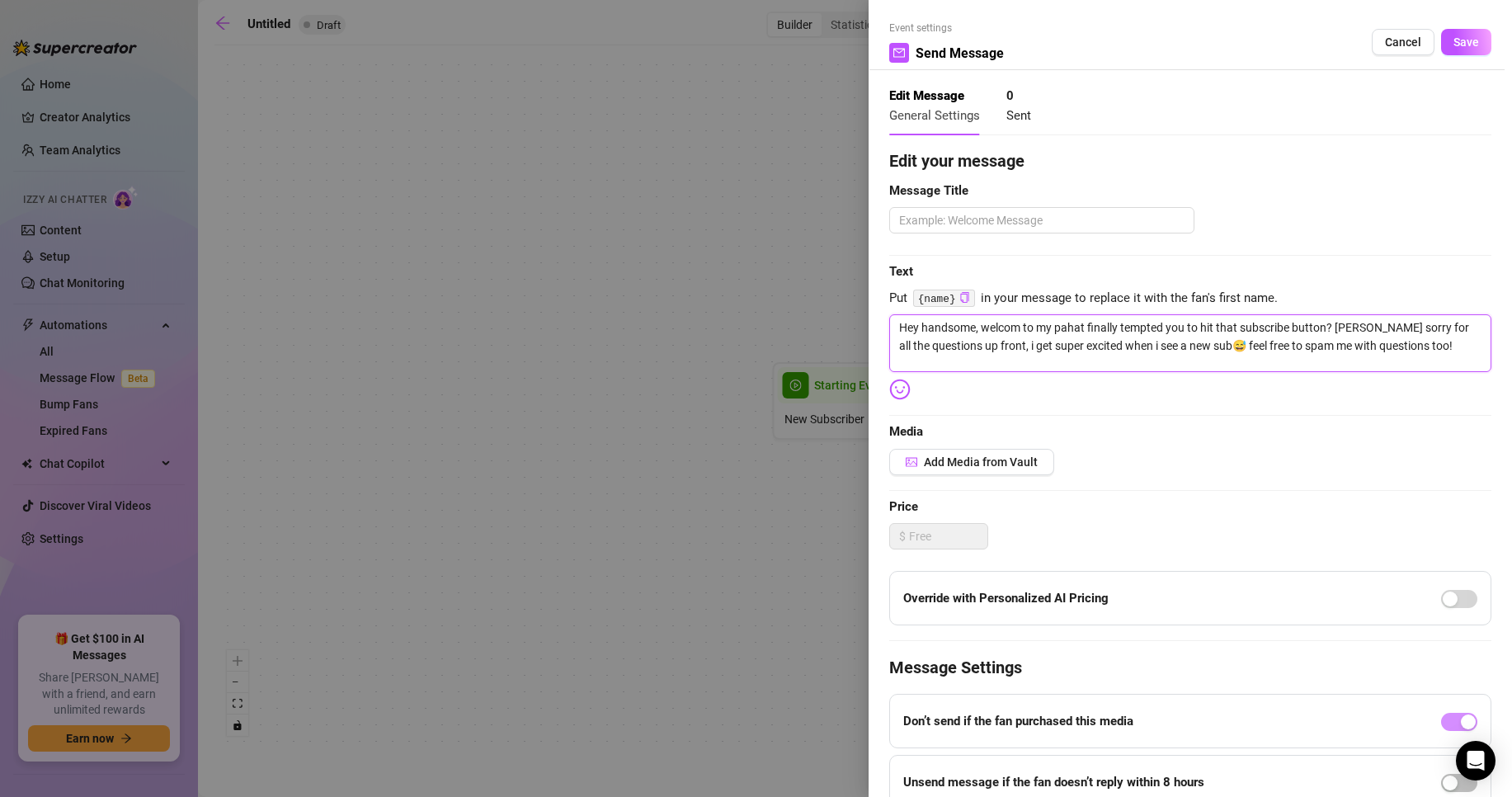
type textarea "Hey handsome, welcom to my paghat finally tempted you to hit that subscribe but…"
type textarea "Hey handsome, welcom to my pagehat finally tempted you to hit that subscribe bu…"
type textarea "Hey handsome, welcom to my page hat finally tempted you to hit that subscribe b…"
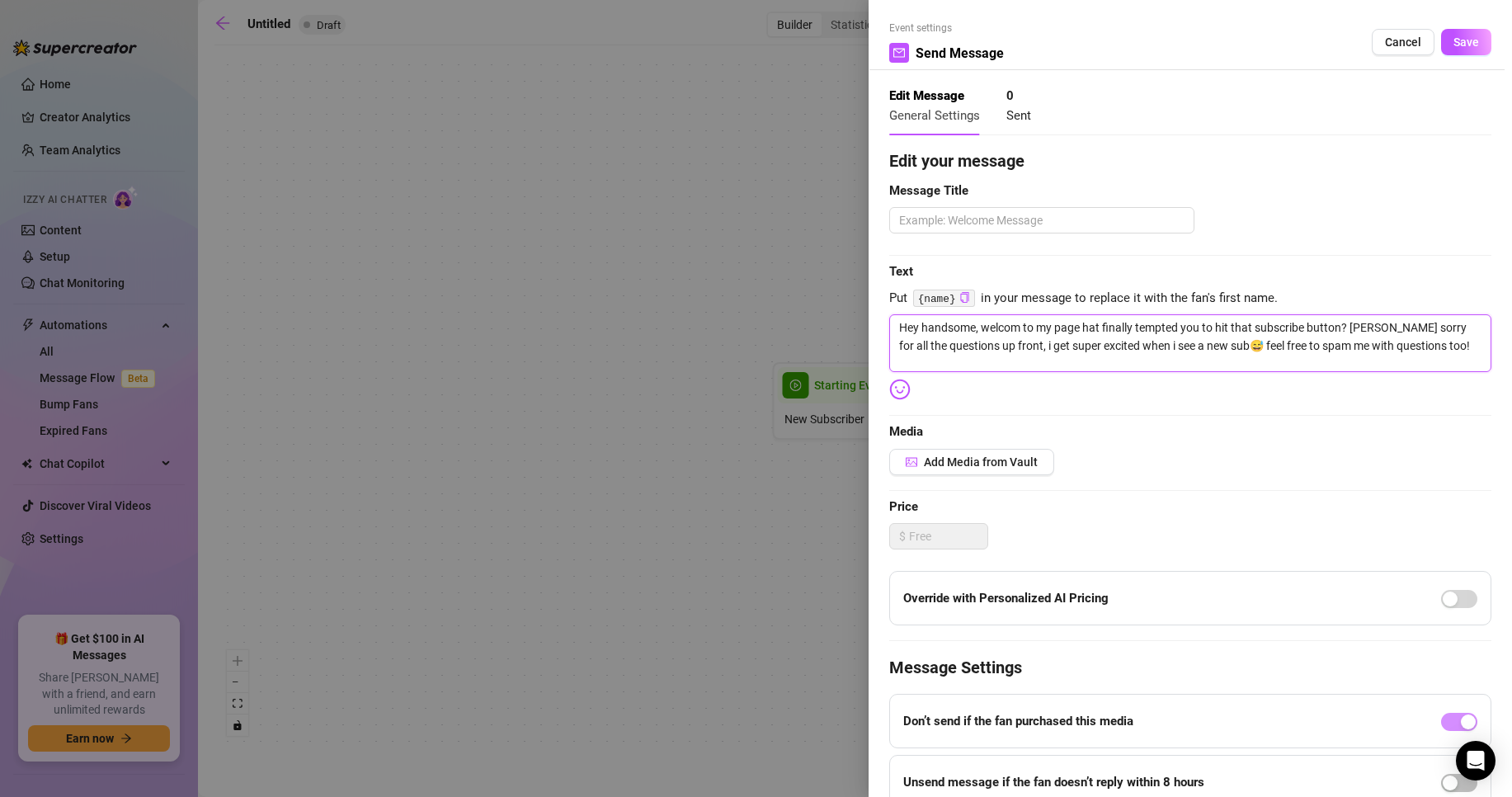
type textarea "Hey handsome, welcom to my pagehat finally tempted you to hit that subscribe bu…"
type textarea "Hey handsome, welcom to my page!hat finally tempted you to hit that subscribe b…"
type textarea "Hey handsome, welcom to my page! hat finally tempted you to hit that subscribe …"
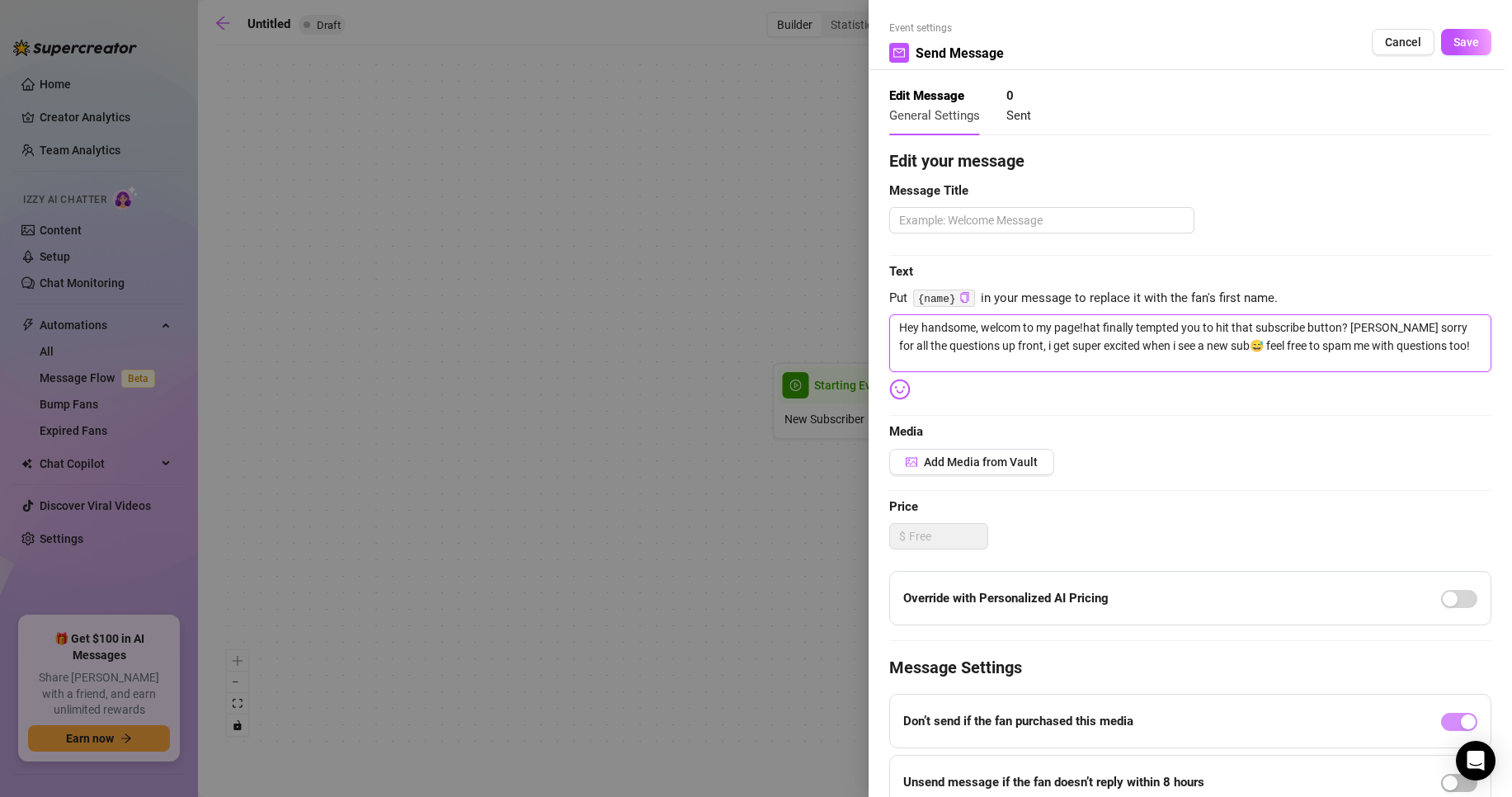
type textarea "Hey handsome, welcom to my page! hat finally tempted you to hit that subscribe …"
type textarea "Hey handsome, welcom to my page! What finally tempted you to hit that subscribe…"
click at [1025, 330] on textarea "Hey handsome, welcom to my page! What finally tempted you to hit that subscribe…" at bounding box center [1190, 343] width 603 height 57
type textarea "Hey handsome, welcome to my page! What finally tempted you to hit that subscrib…"
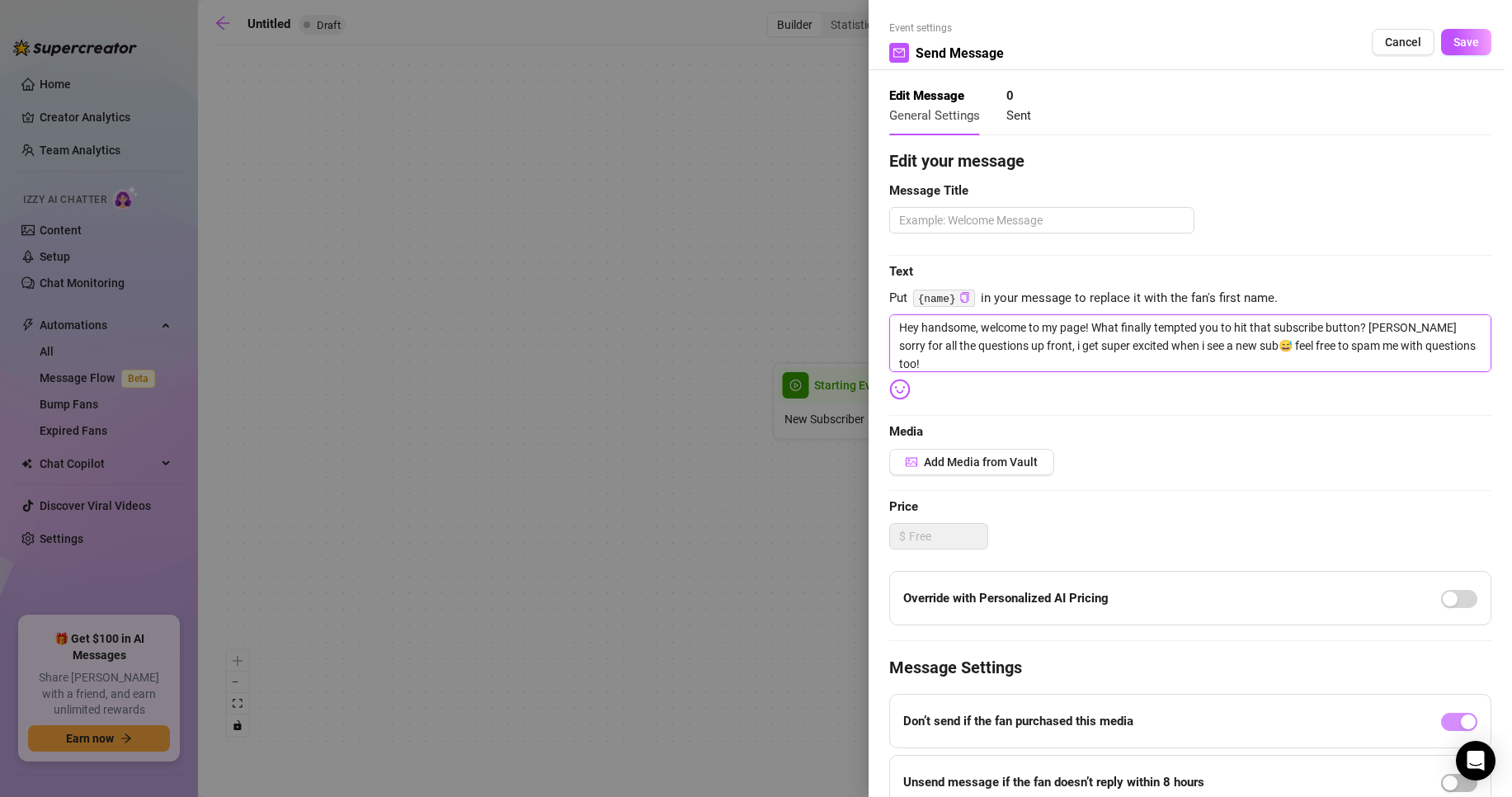
type textarea "Hey handsome, welcome to my page! What finally tempted you to hit that subscrib…"
drag, startPoint x: 1370, startPoint y: 326, endPoint x: 1462, endPoint y: 351, distance: 95.3
click at [1462, 351] on textarea "Hey handsome, welcome to my page! What finally tempted you to hit that subscrib…" at bounding box center [1190, 343] width 603 height 57
type textarea "Hey handsome, welcome to my page! What finally tempted you to hit that subscrib…"
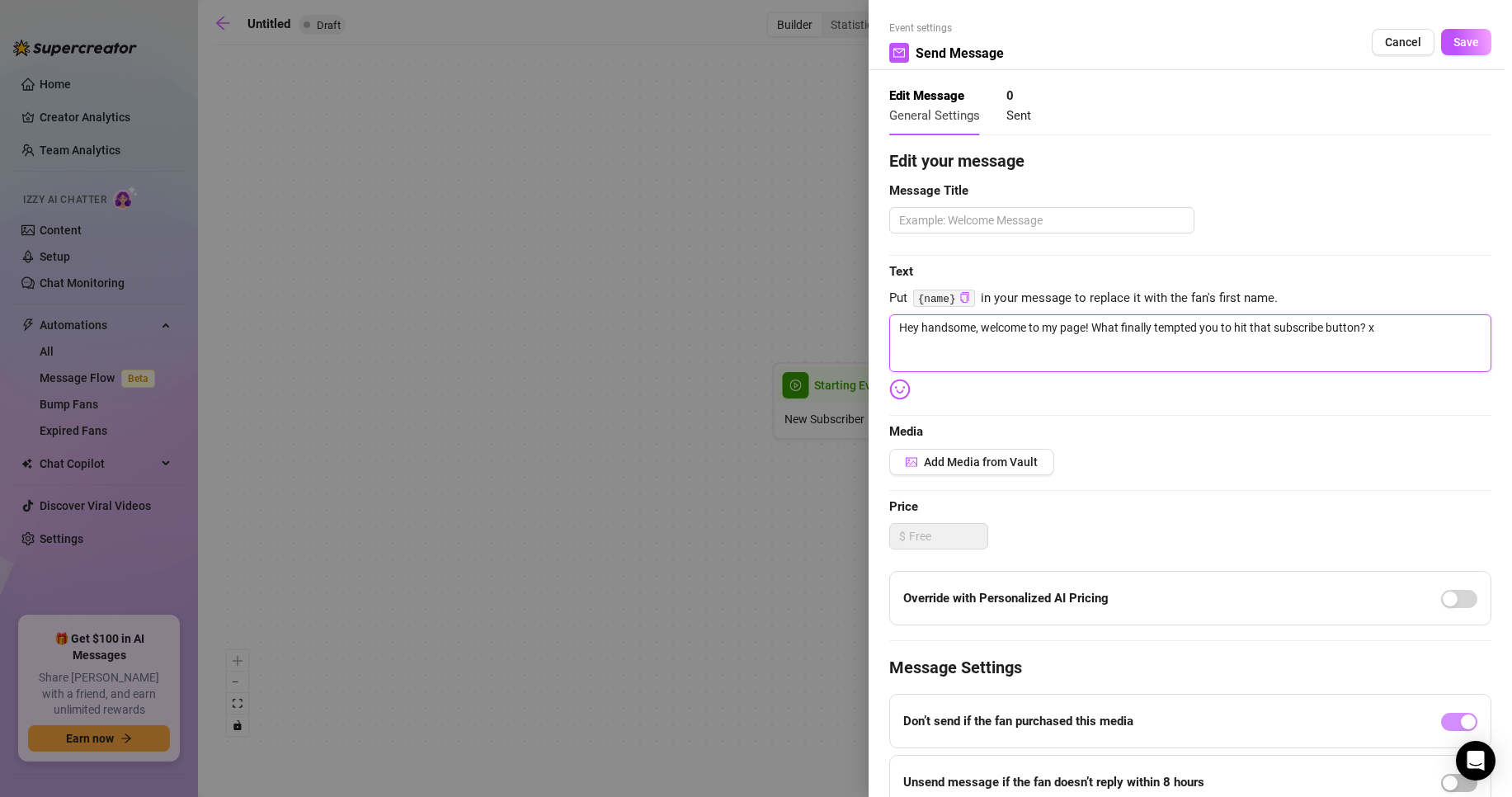
type textarea "Hey handsome, welcome to my page! What finally tempted you to hit that subscrib…"
click at [1191, 323] on textarea "Hey handsome, welcome to my page! What finally tempted you to hit that subscrib…" at bounding box center [1190, 343] width 603 height 57
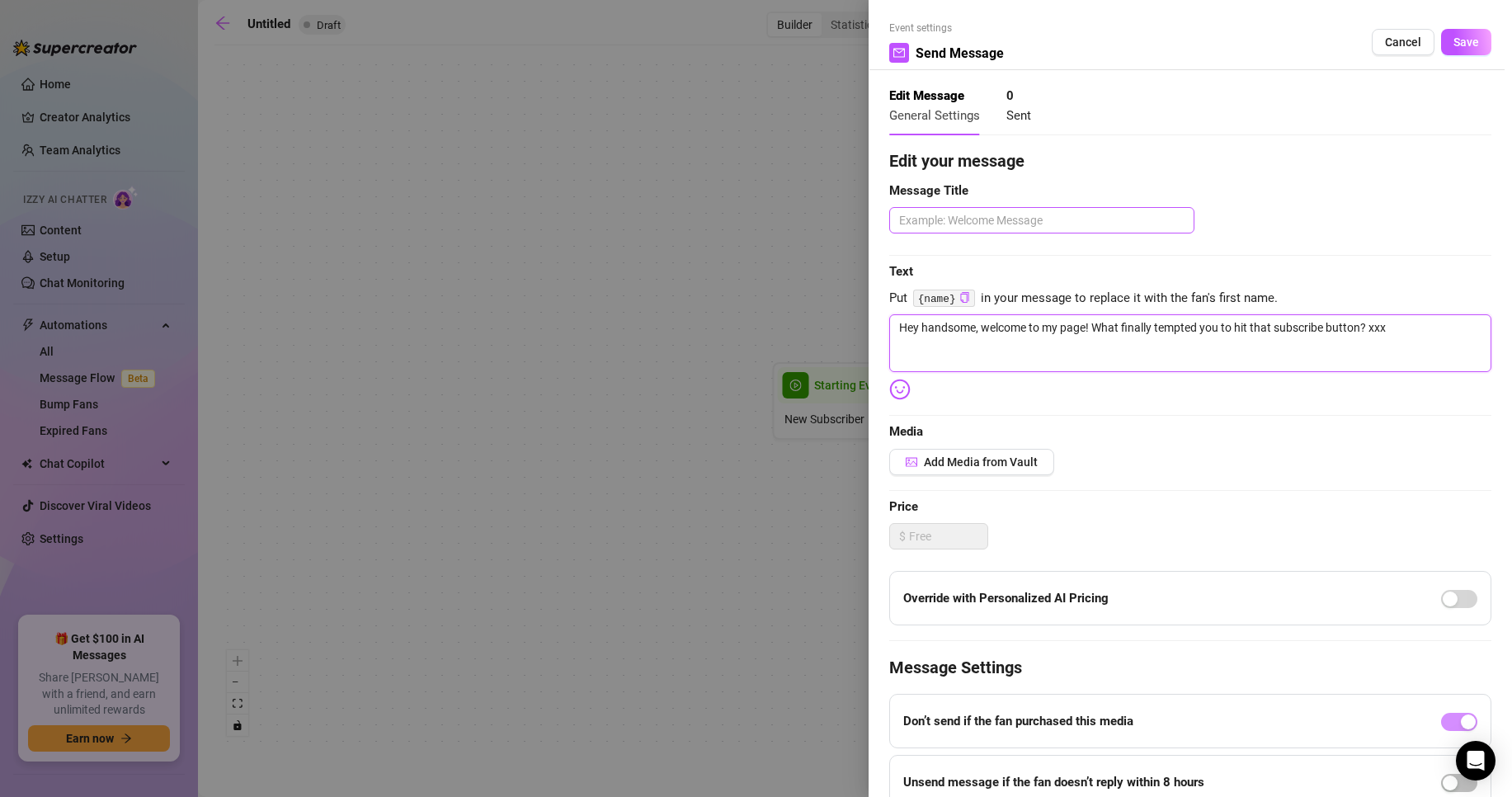
type textarea "Hey handsome, welcome to my page! What finally tempted you to hit that subscrib…"
click at [1100, 222] on textarea at bounding box center [1042, 220] width 306 height 27
paste textarea "Hey handsome, welcome to my page! What finally tempted you to hit that subscrib…"
type textarea "Hey handsome, welcome to my page! What finally tempted you to hit that subscrib…"
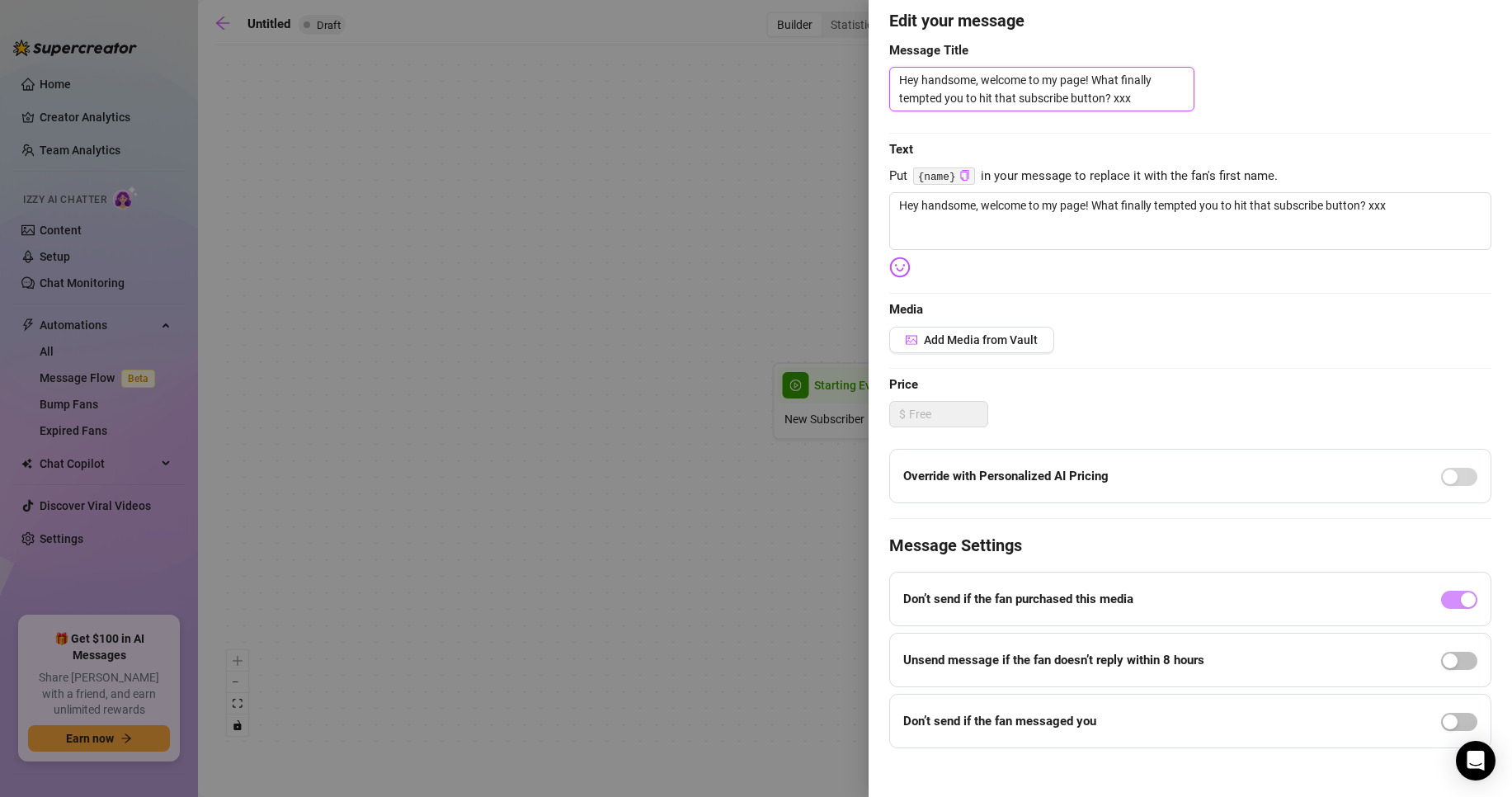
scroll to position [153, 0]
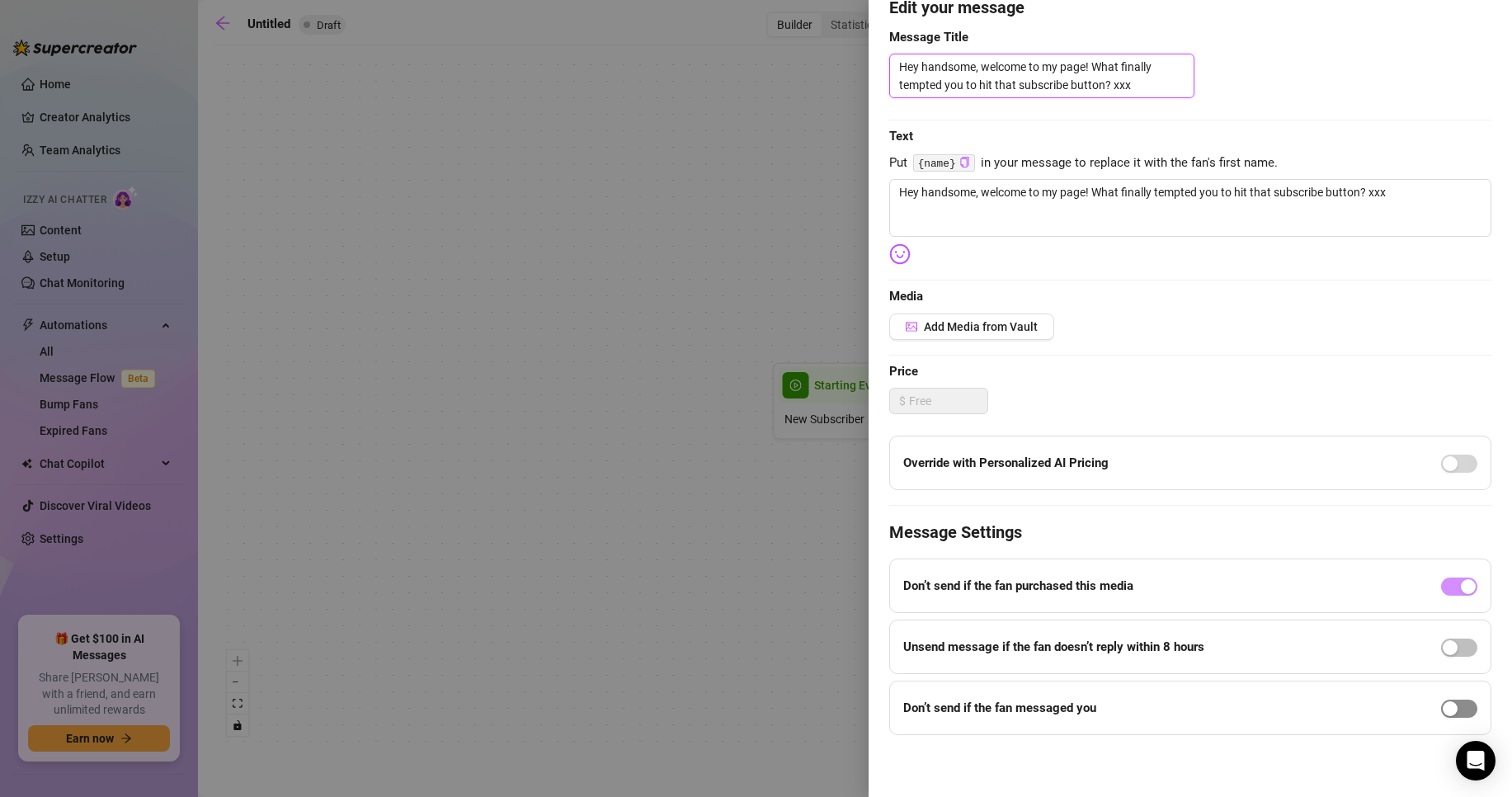
type textarea "Hey handsome, welcome to my page! What finally tempted you to hit that subscrib…"
click at [1455, 707] on span "button" at bounding box center [1459, 708] width 36 height 18
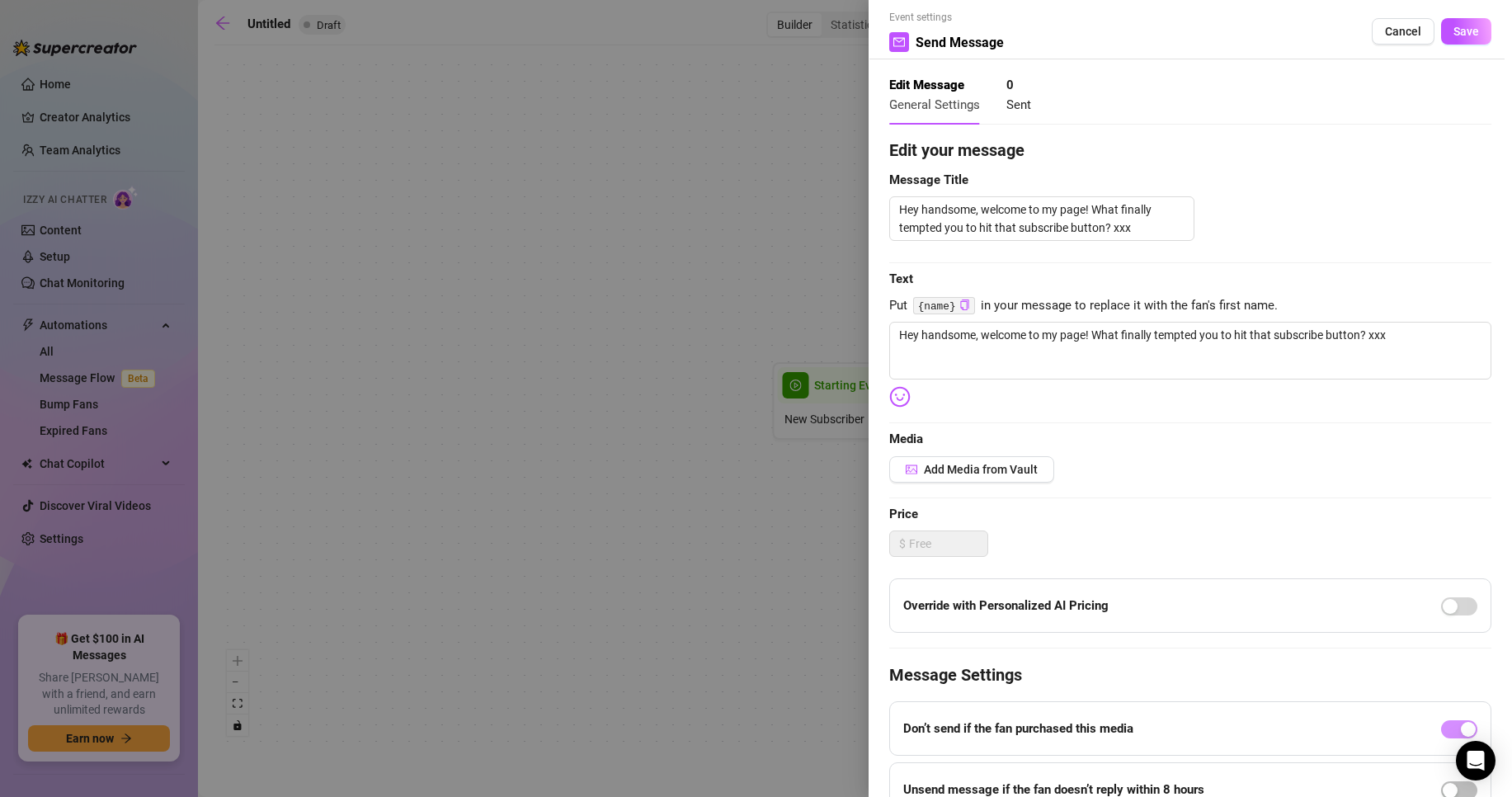
scroll to position [0, 0]
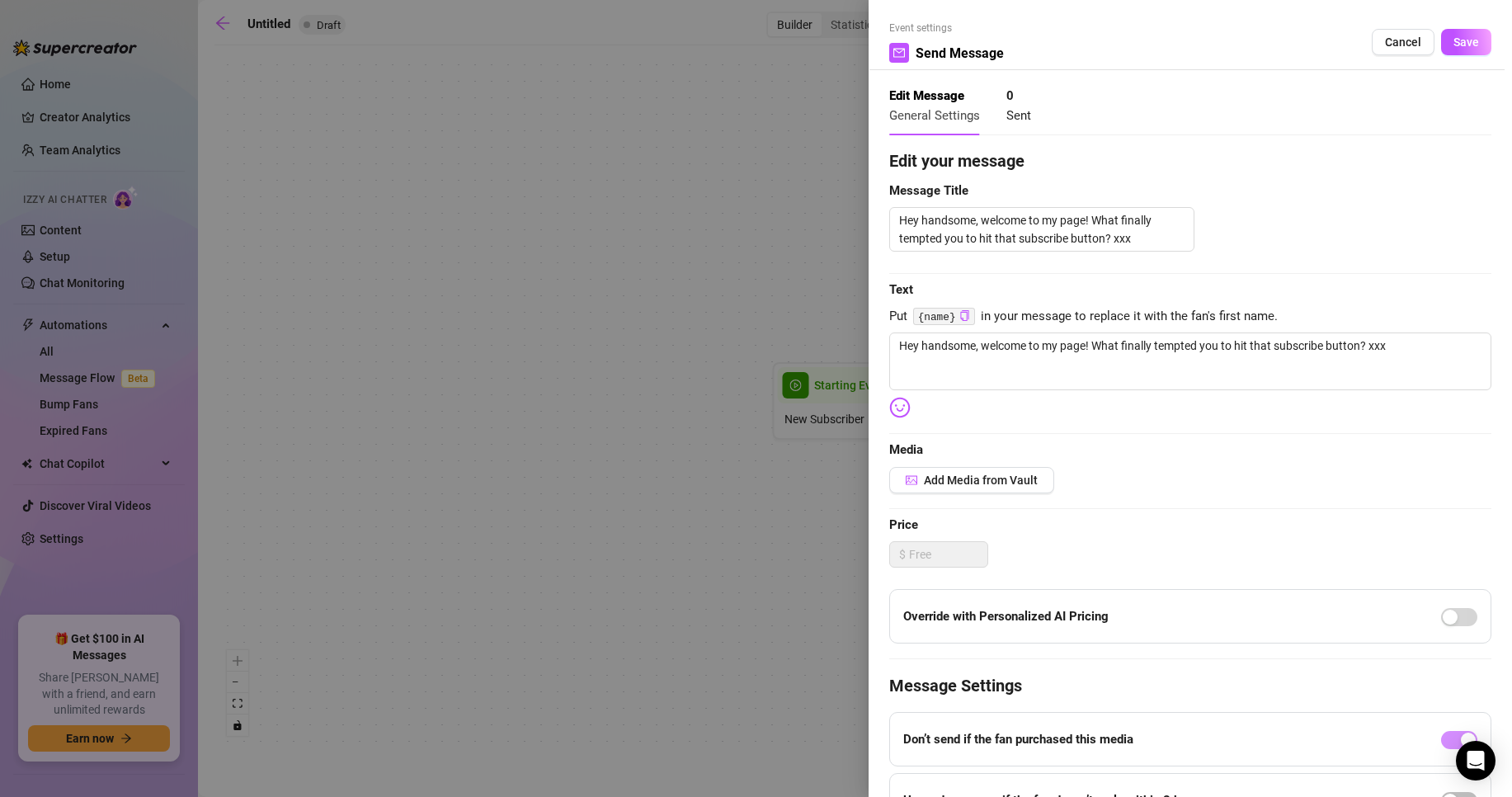
click at [1461, 49] on span "Save" at bounding box center [1466, 42] width 26 height 13
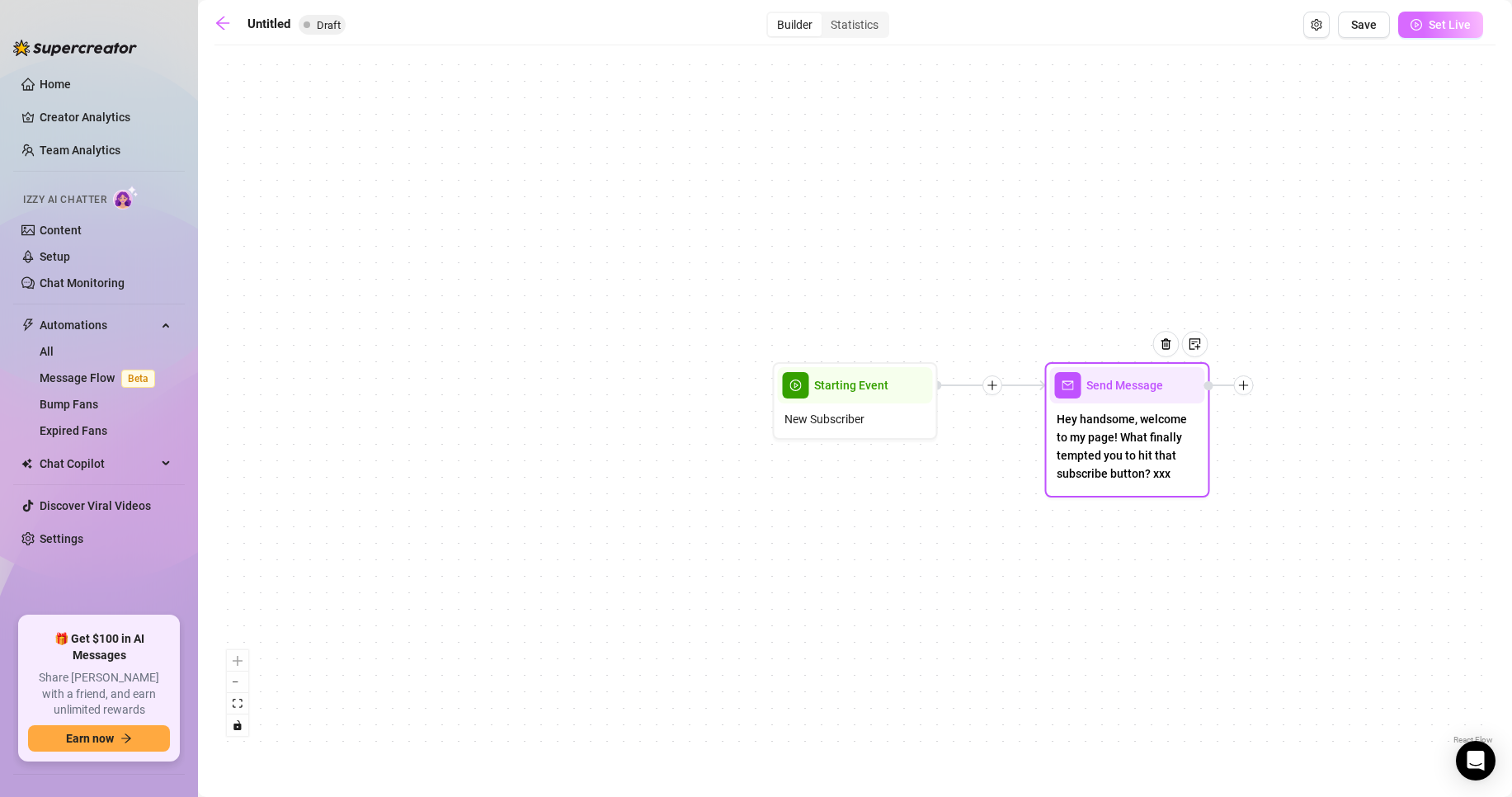
click at [1457, 33] on button "Set Live" at bounding box center [1441, 25] width 85 height 27
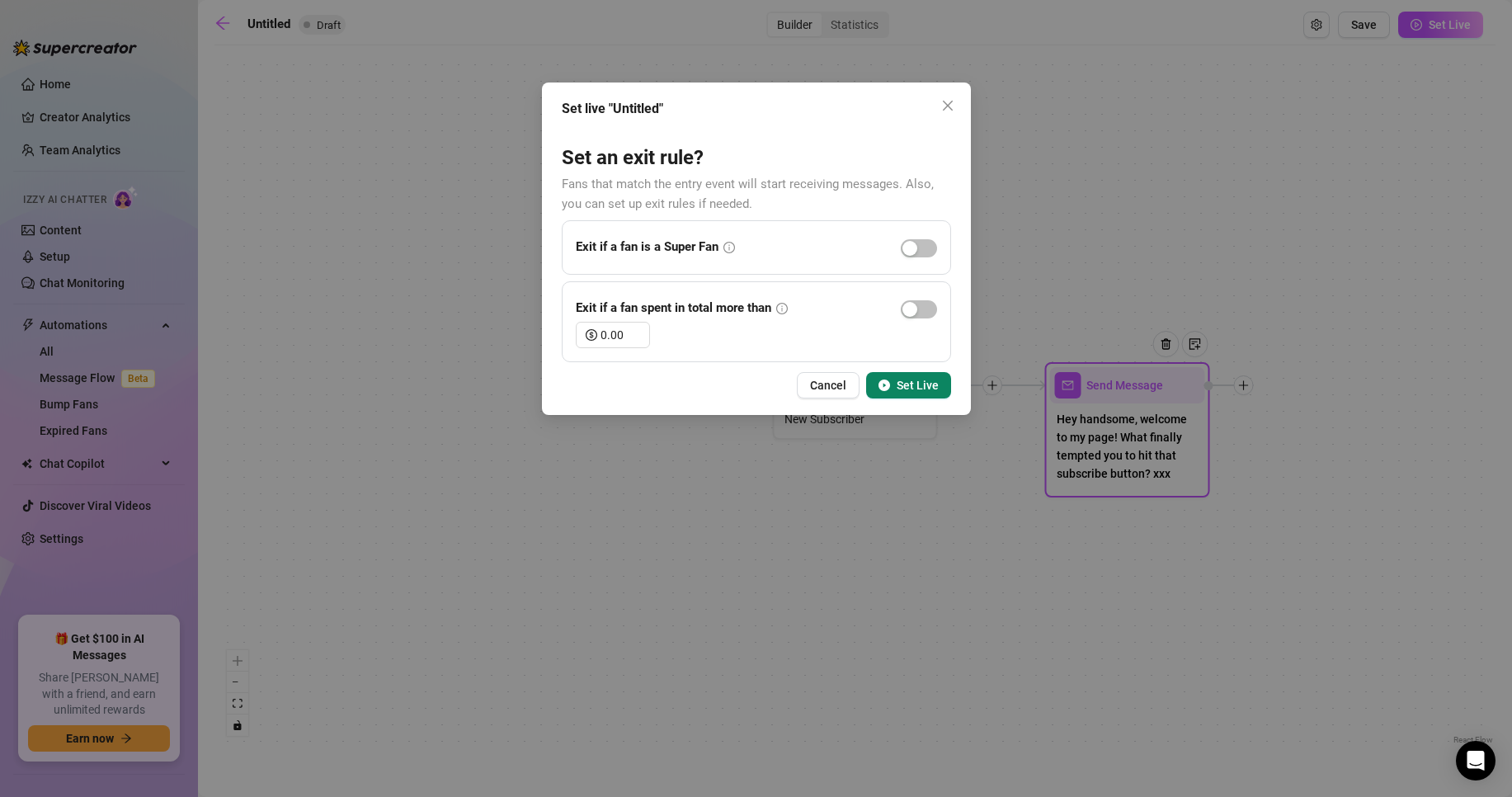
click at [920, 384] on span "Set Live" at bounding box center [918, 385] width 42 height 13
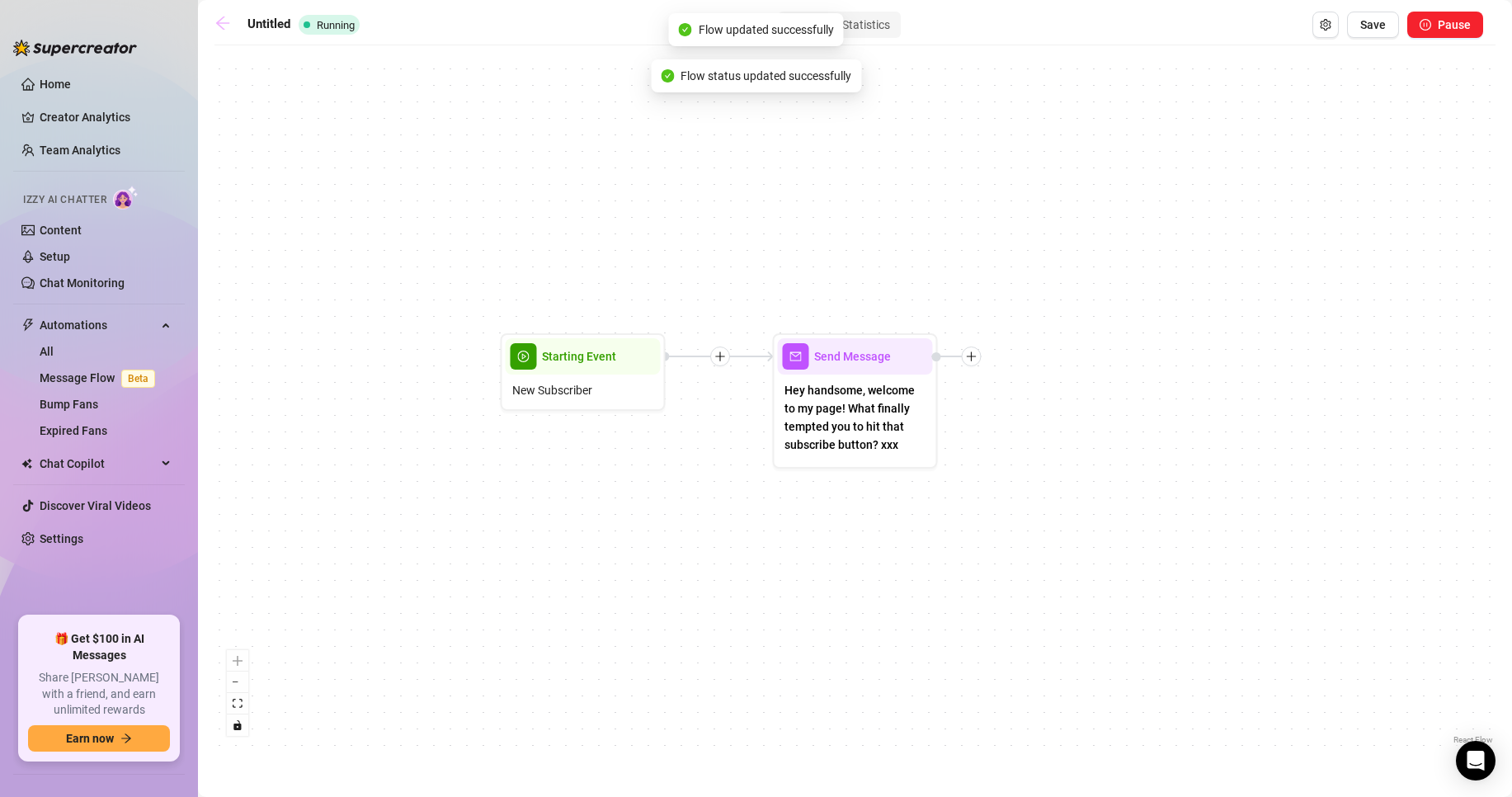
click at [220, 21] on icon "arrow-left" at bounding box center [222, 23] width 16 height 16
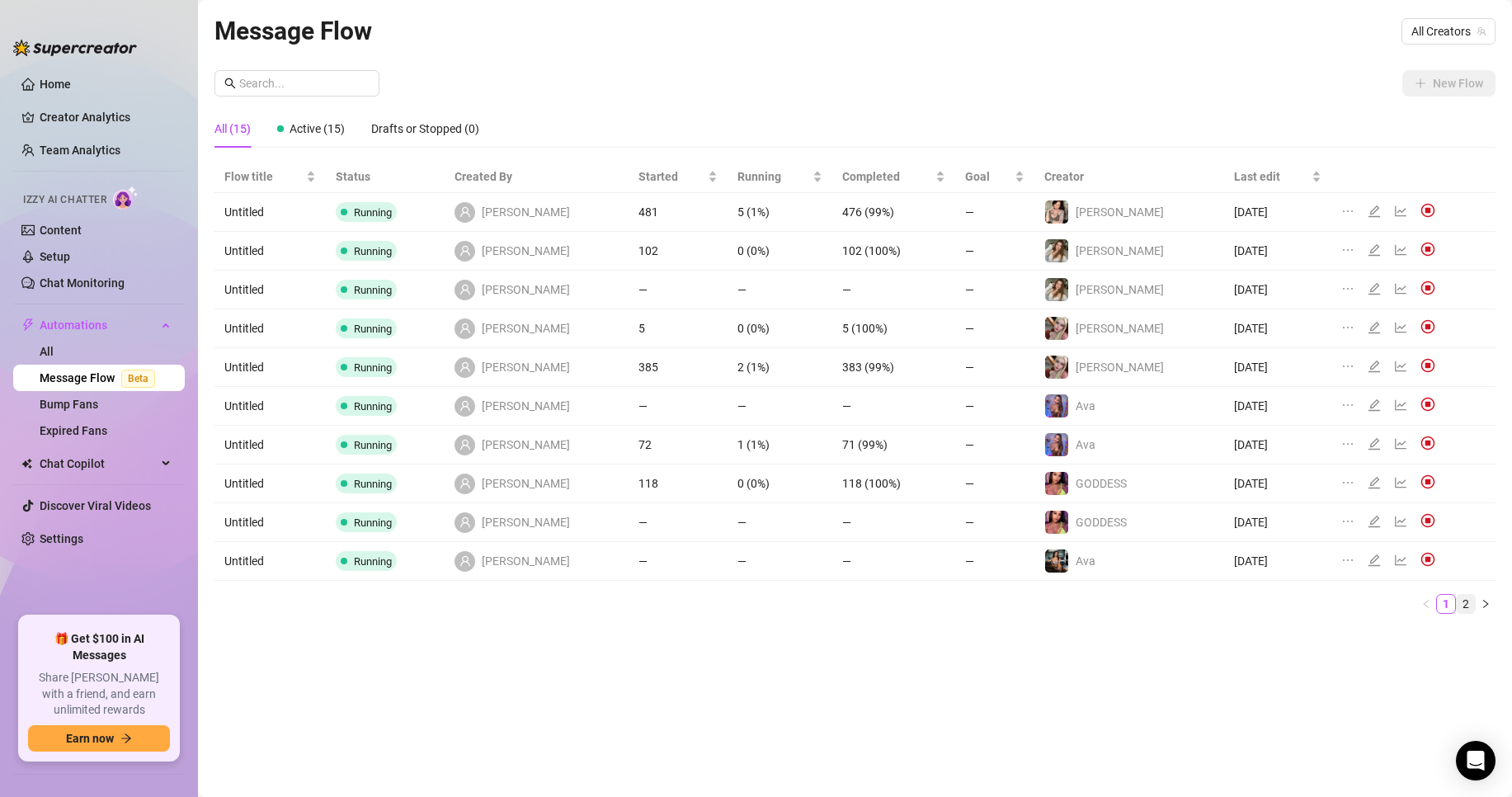
click at [1461, 596] on link "2" at bounding box center [1466, 603] width 18 height 18
